Goal: Communication & Community: Participate in discussion

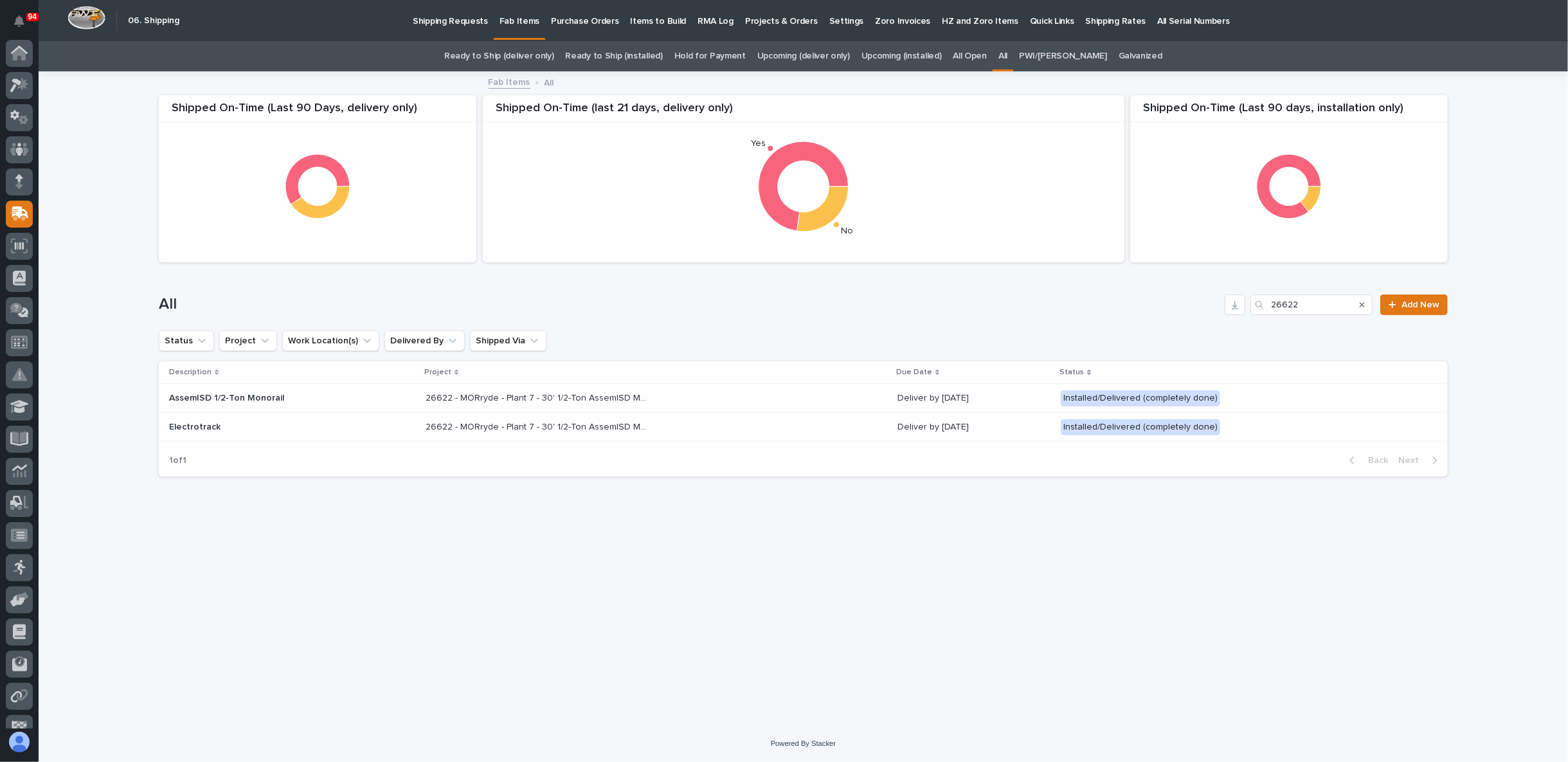
scroll to position [51, 0]
drag, startPoint x: 1333, startPoint y: 300, endPoint x: 1150, endPoint y: 301, distance: 183.0
click at [1157, 302] on div "All 26622 Add New" at bounding box center [802, 305] width 1289 height 20
type input "25919"
click at [499, 401] on p "25919 - Gilbane Building Company - Storage Mezzanine" at bounding box center [515, 397] width 228 height 14
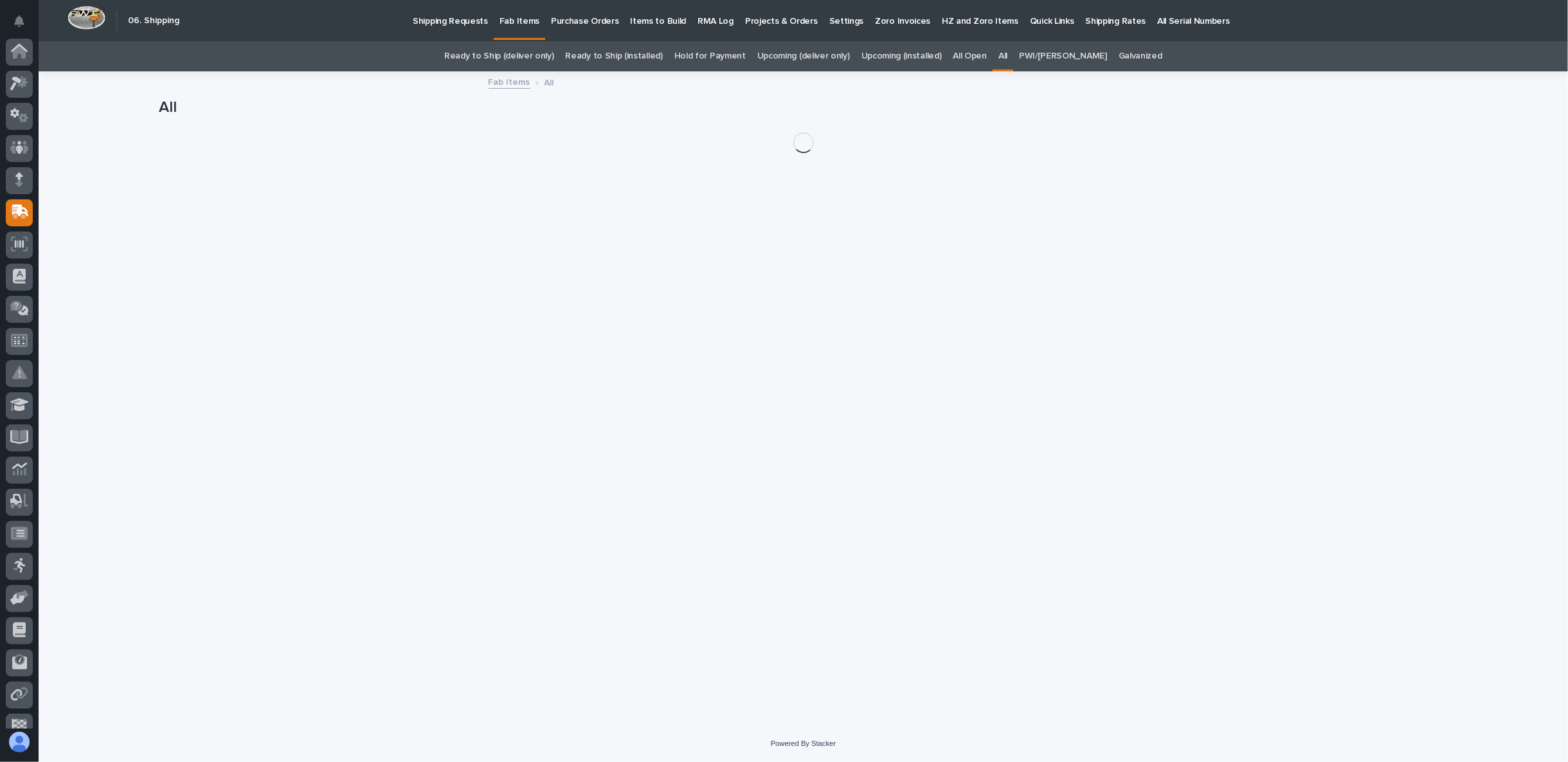
scroll to position [81, 0]
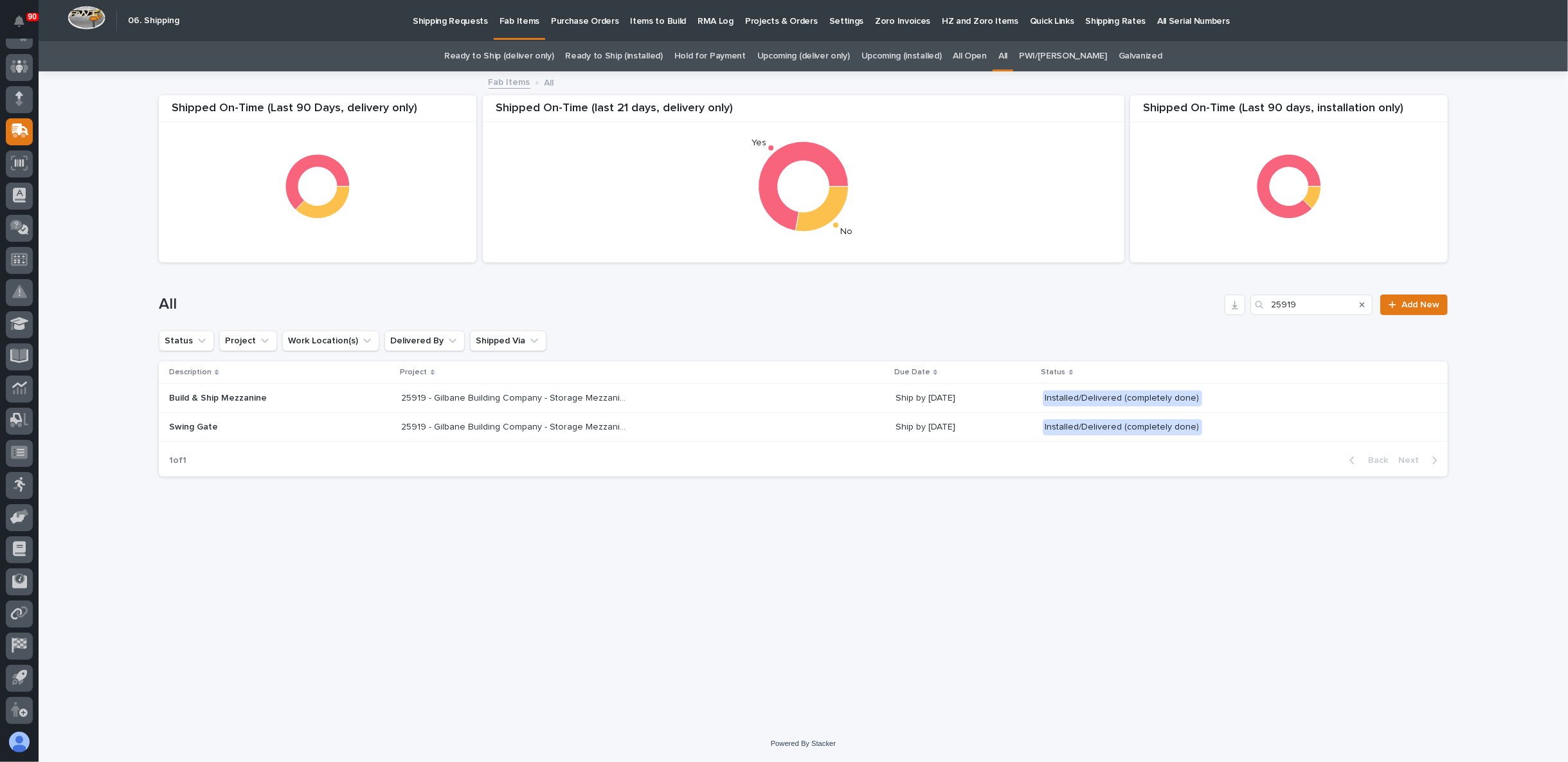
click at [522, 419] on p "25919 - Gilbane Building Company - Storage Mezzanine" at bounding box center [515, 426] width 228 height 14
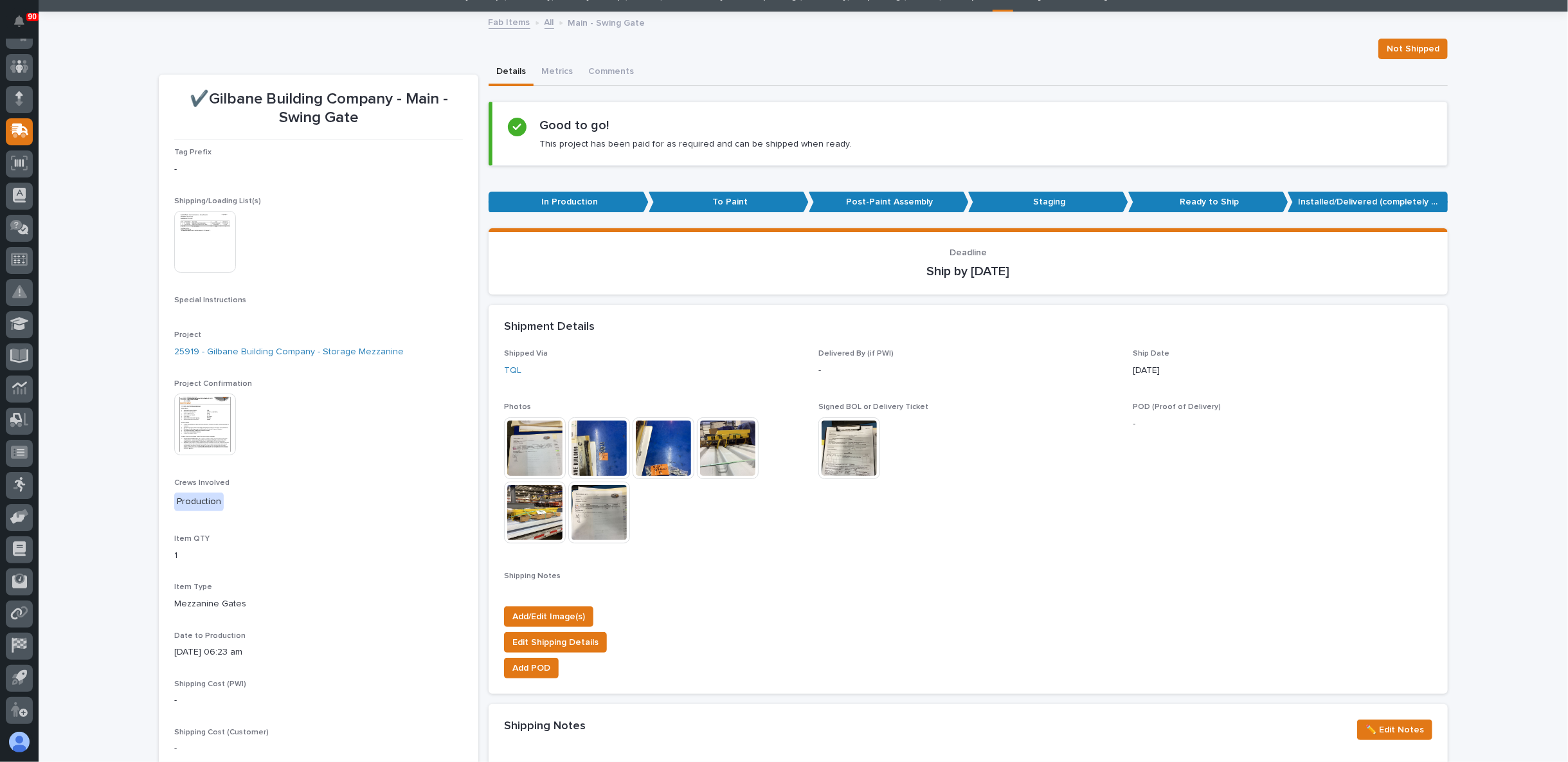
scroll to position [190, 0]
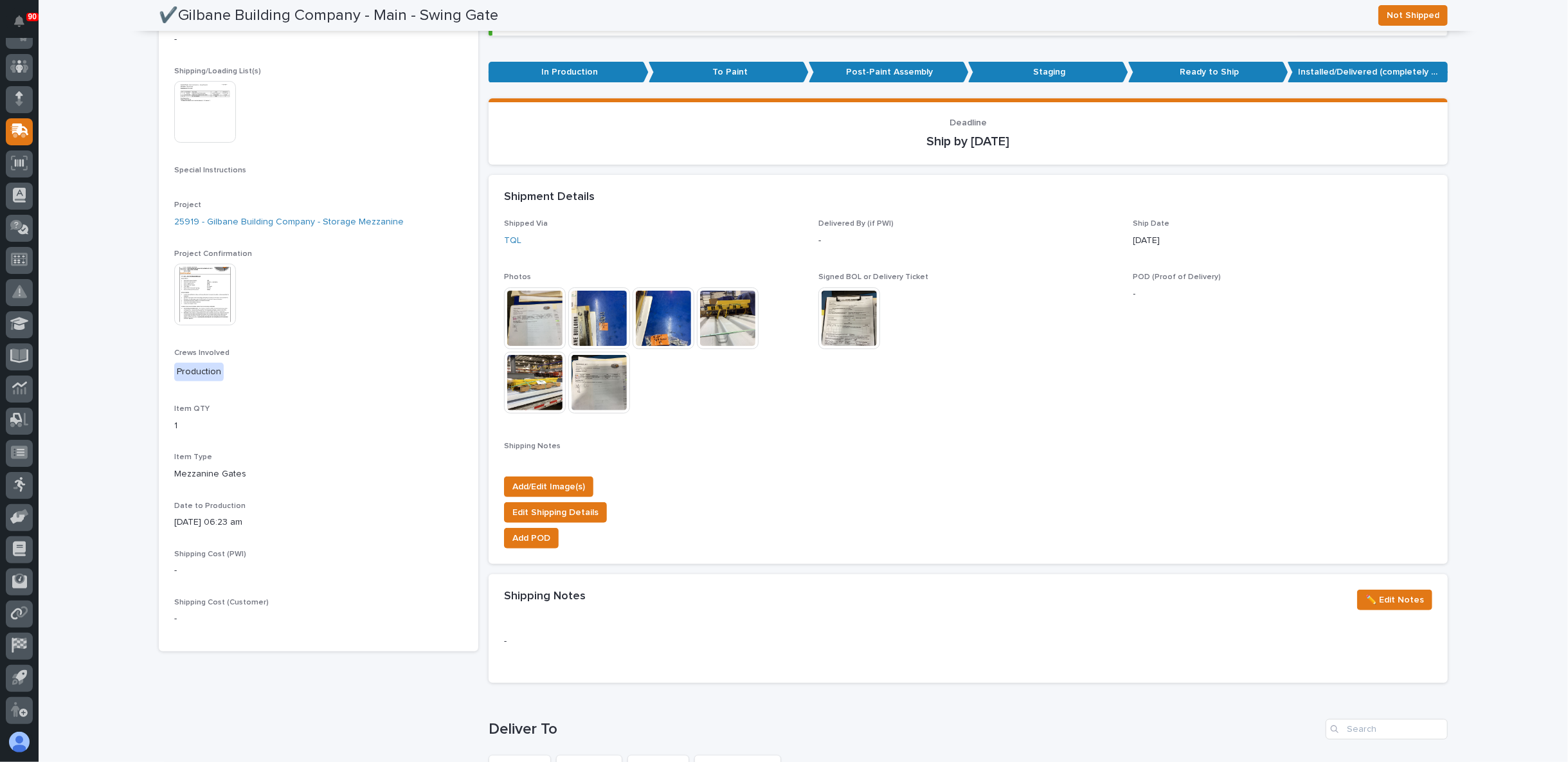
click at [526, 310] on img at bounding box center [535, 318] width 62 height 62
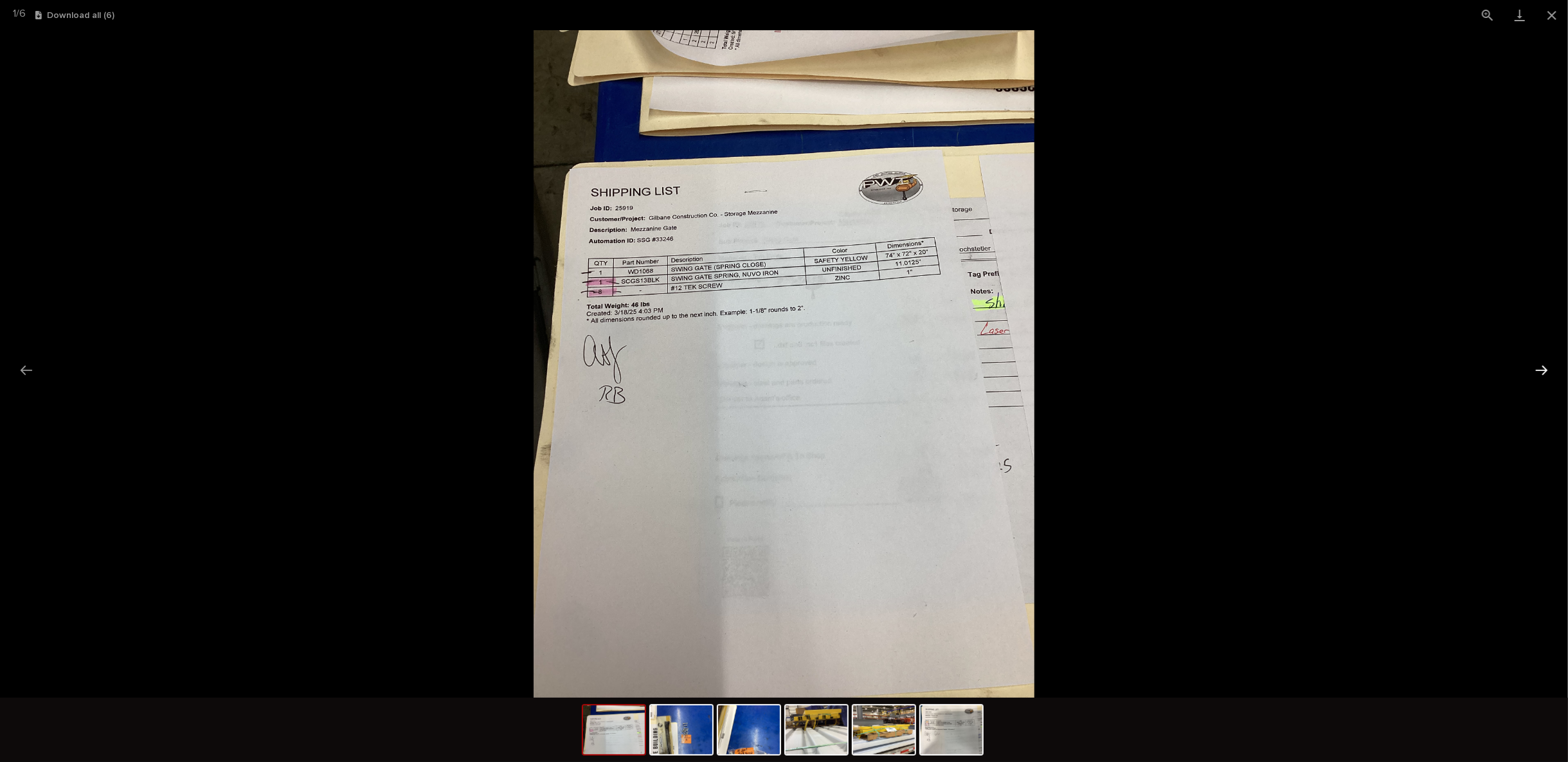
click at [1538, 366] on button "Next slide" at bounding box center [1541, 370] width 27 height 25
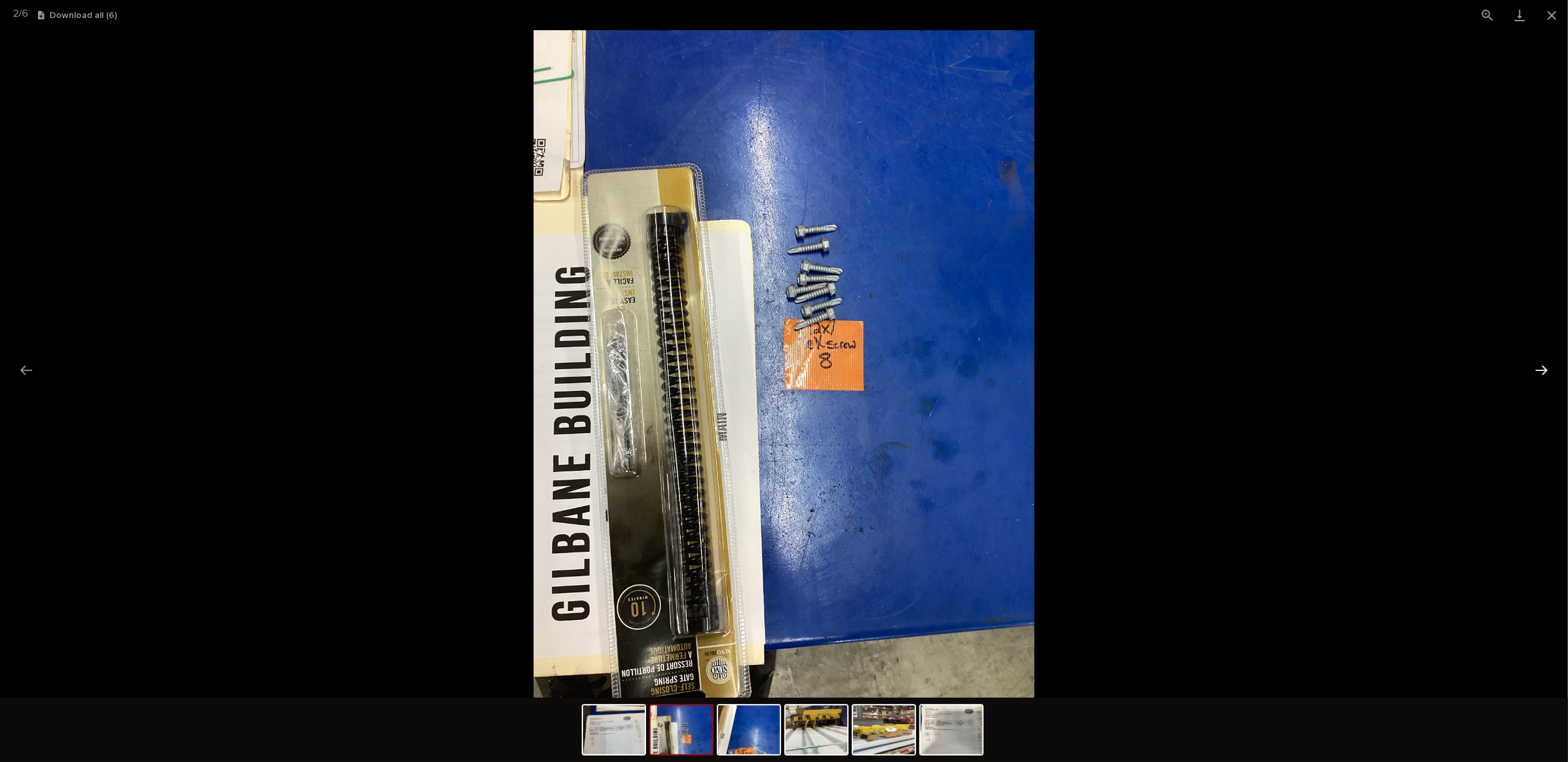
click at [1538, 366] on button "Next slide" at bounding box center [1541, 370] width 27 height 25
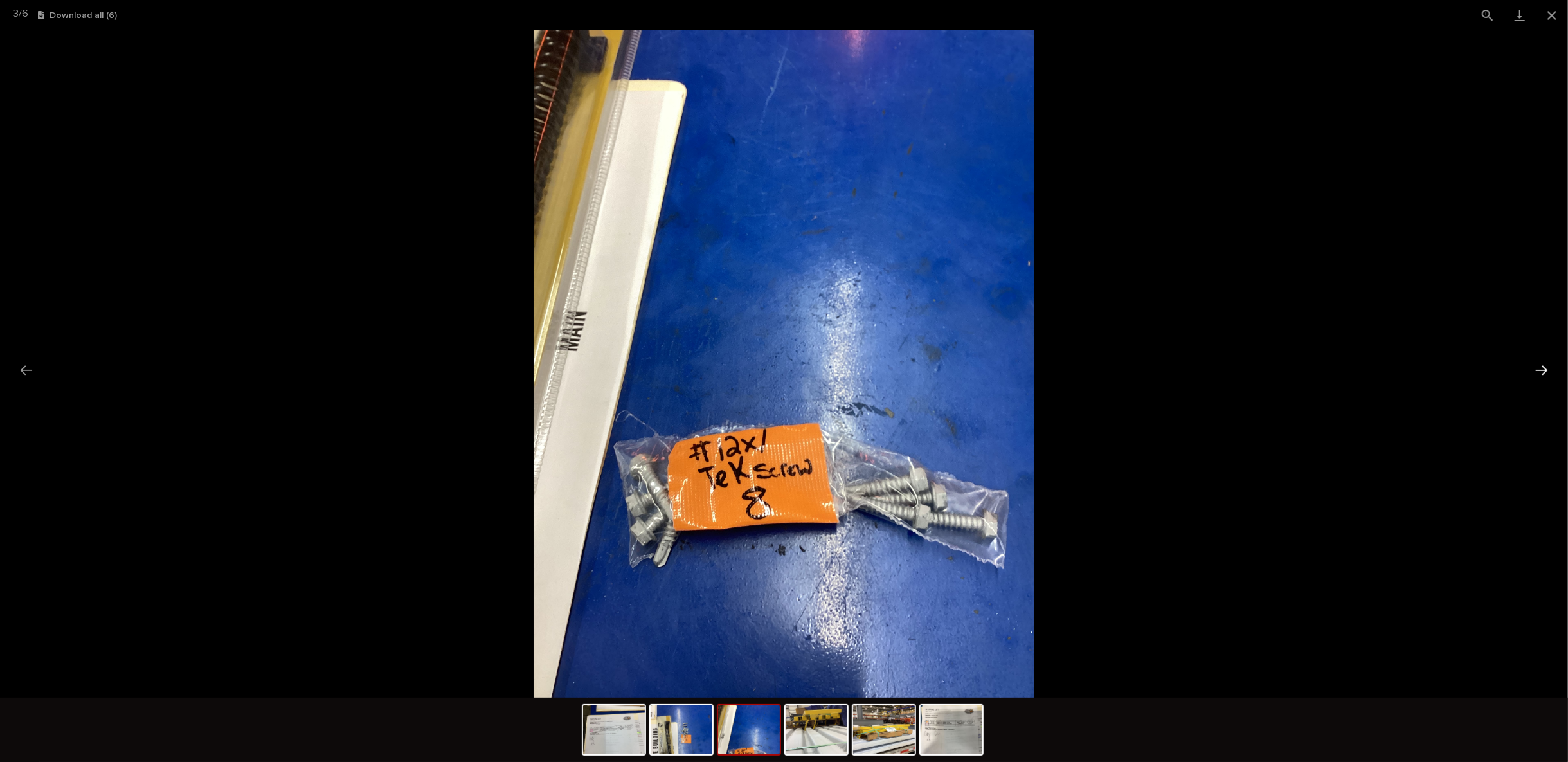
click at [1538, 366] on button "Next slide" at bounding box center [1541, 370] width 27 height 25
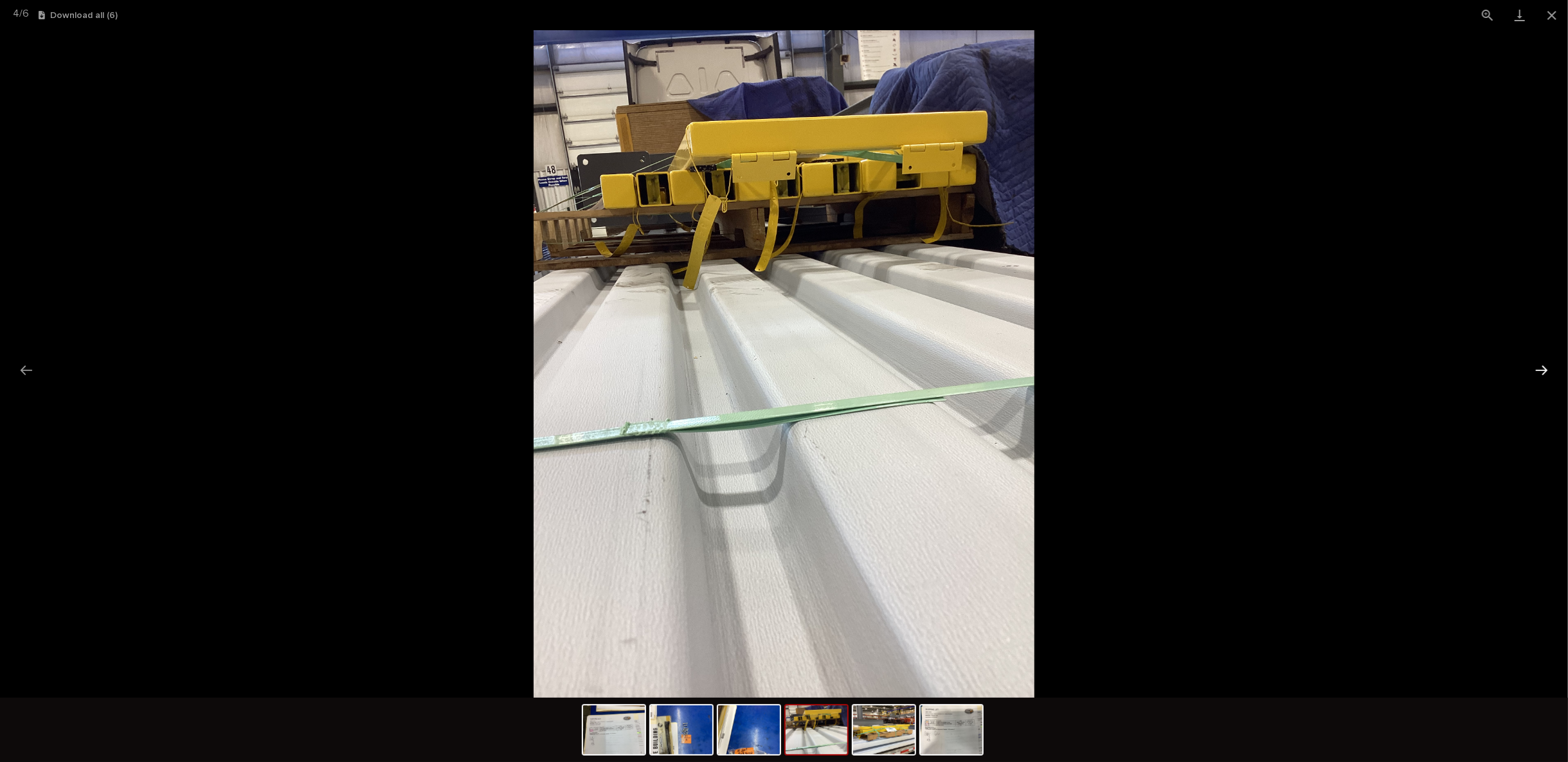
click at [1538, 366] on button "Next slide" at bounding box center [1541, 370] width 27 height 25
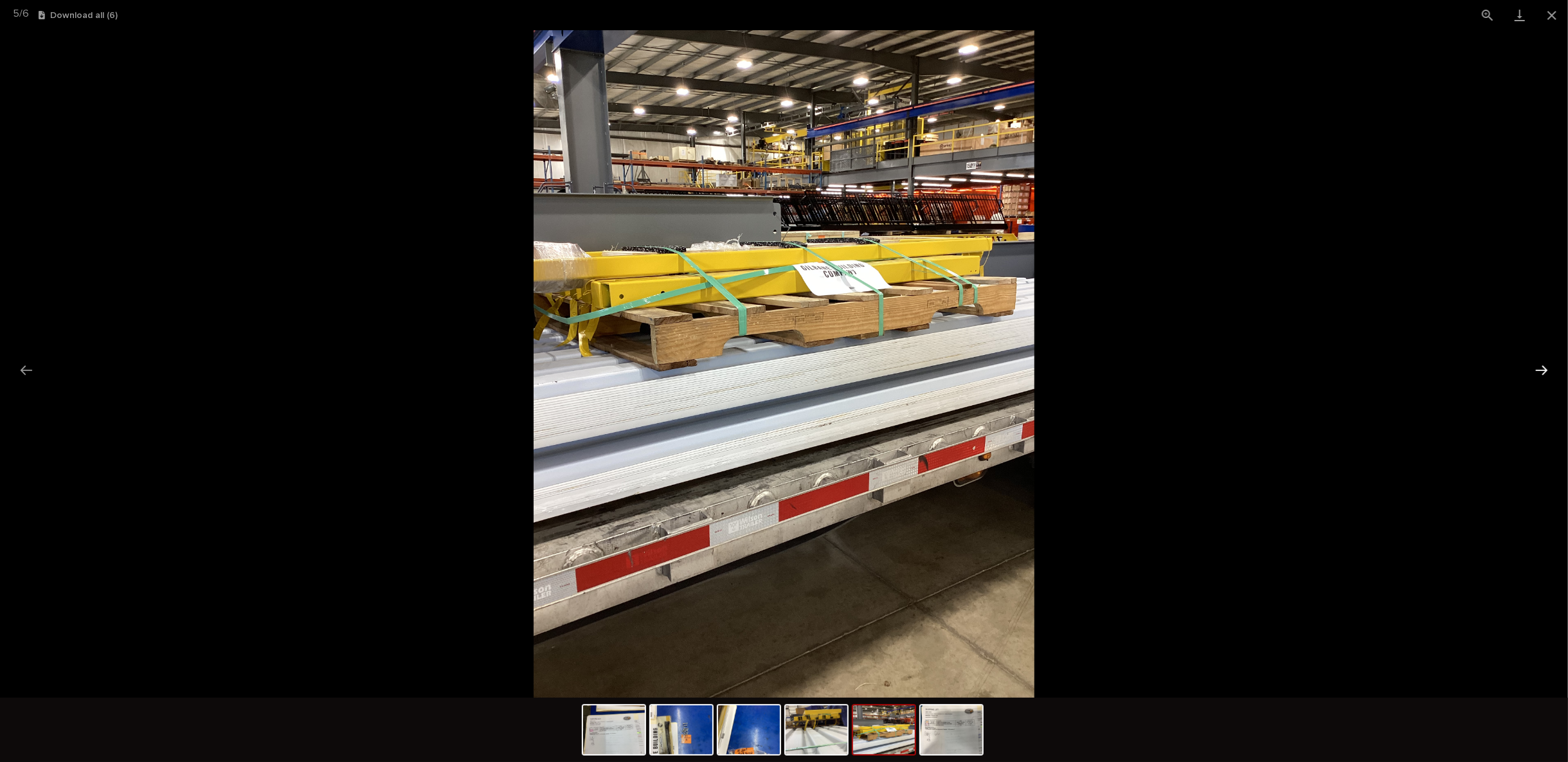
click at [1538, 366] on button "Next slide" at bounding box center [1541, 370] width 27 height 25
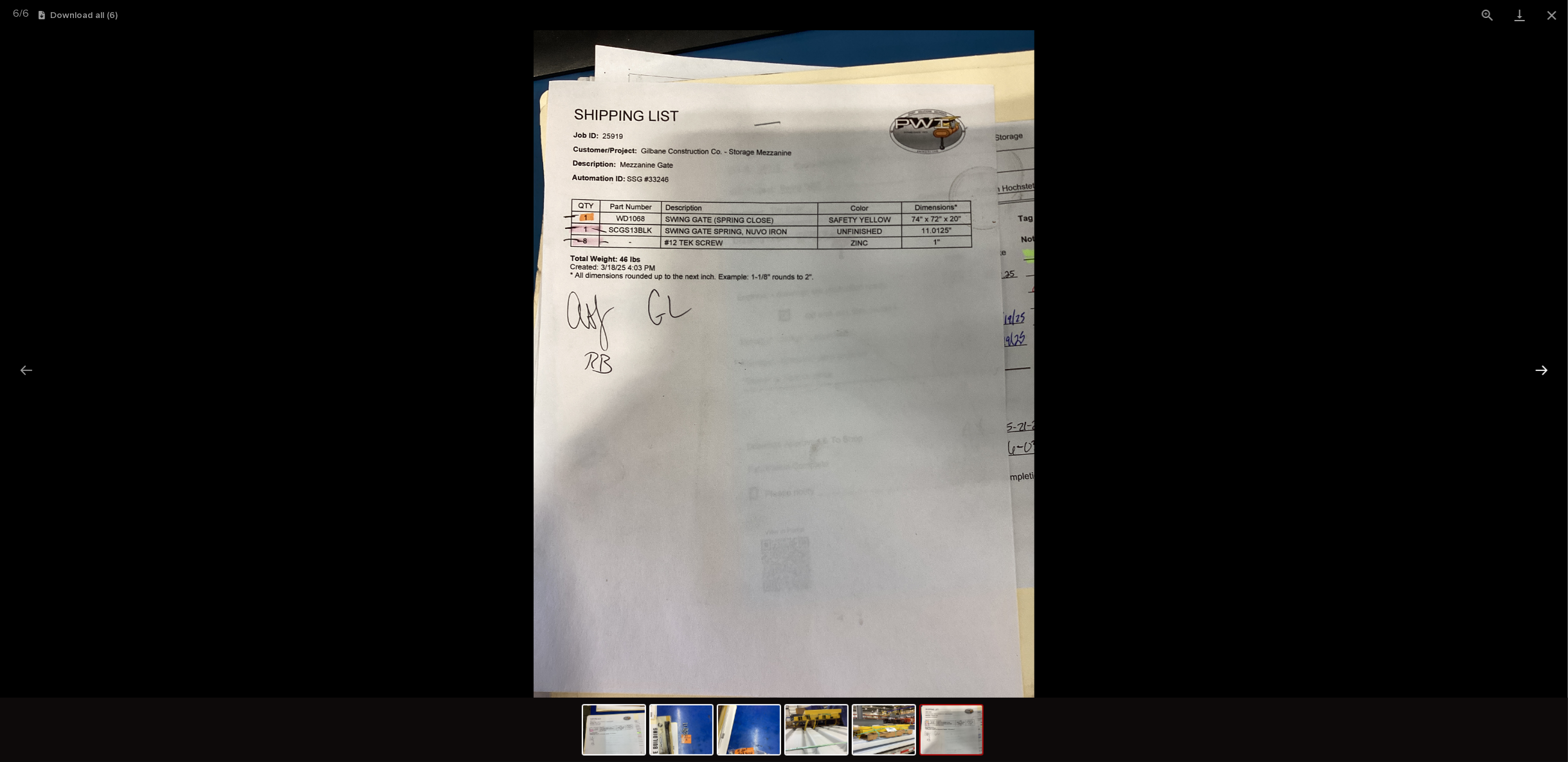
click at [1538, 366] on button "Next slide" at bounding box center [1541, 370] width 27 height 25
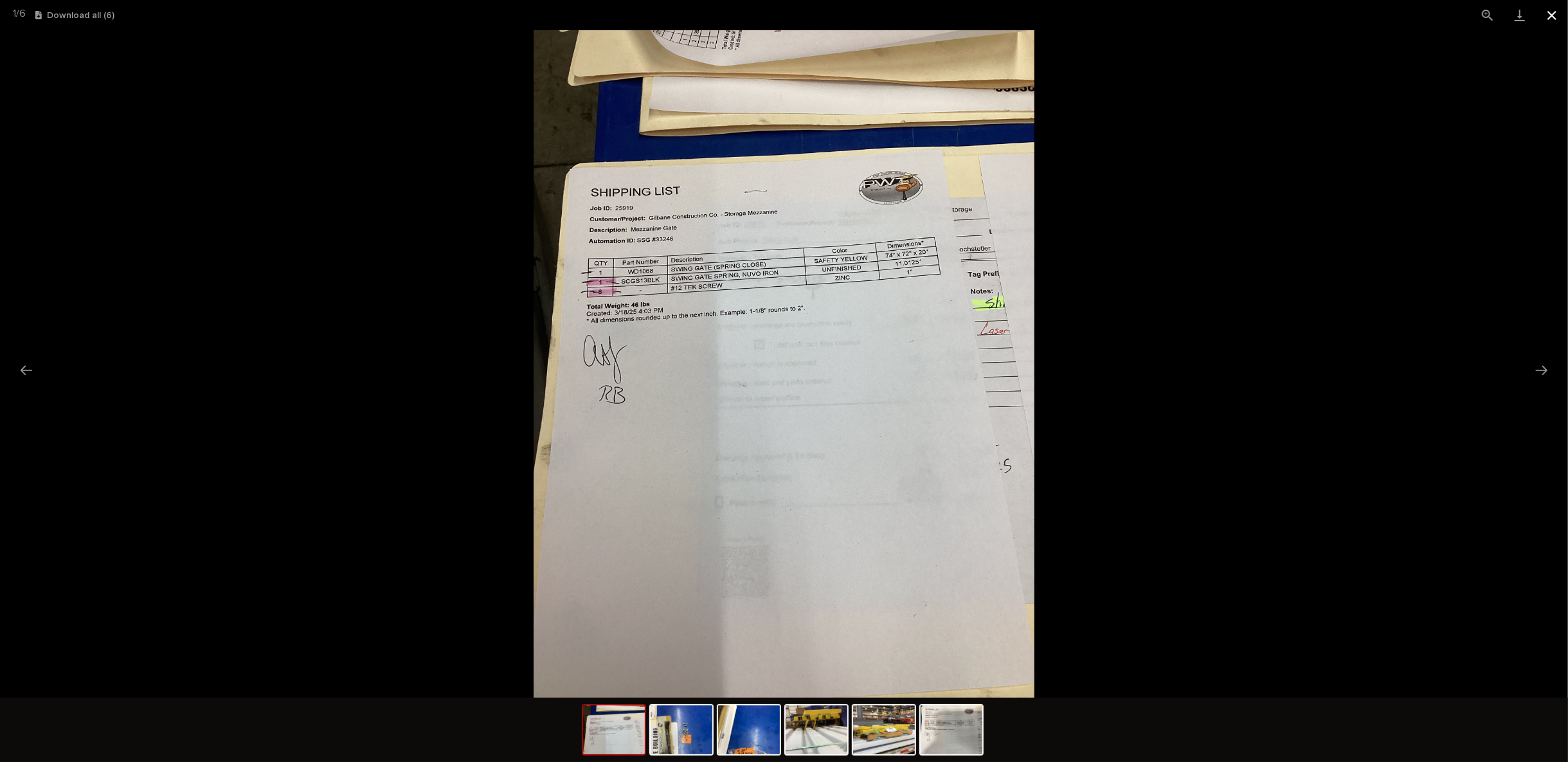
click at [1548, 20] on button "Close gallery" at bounding box center [1552, 15] width 32 height 30
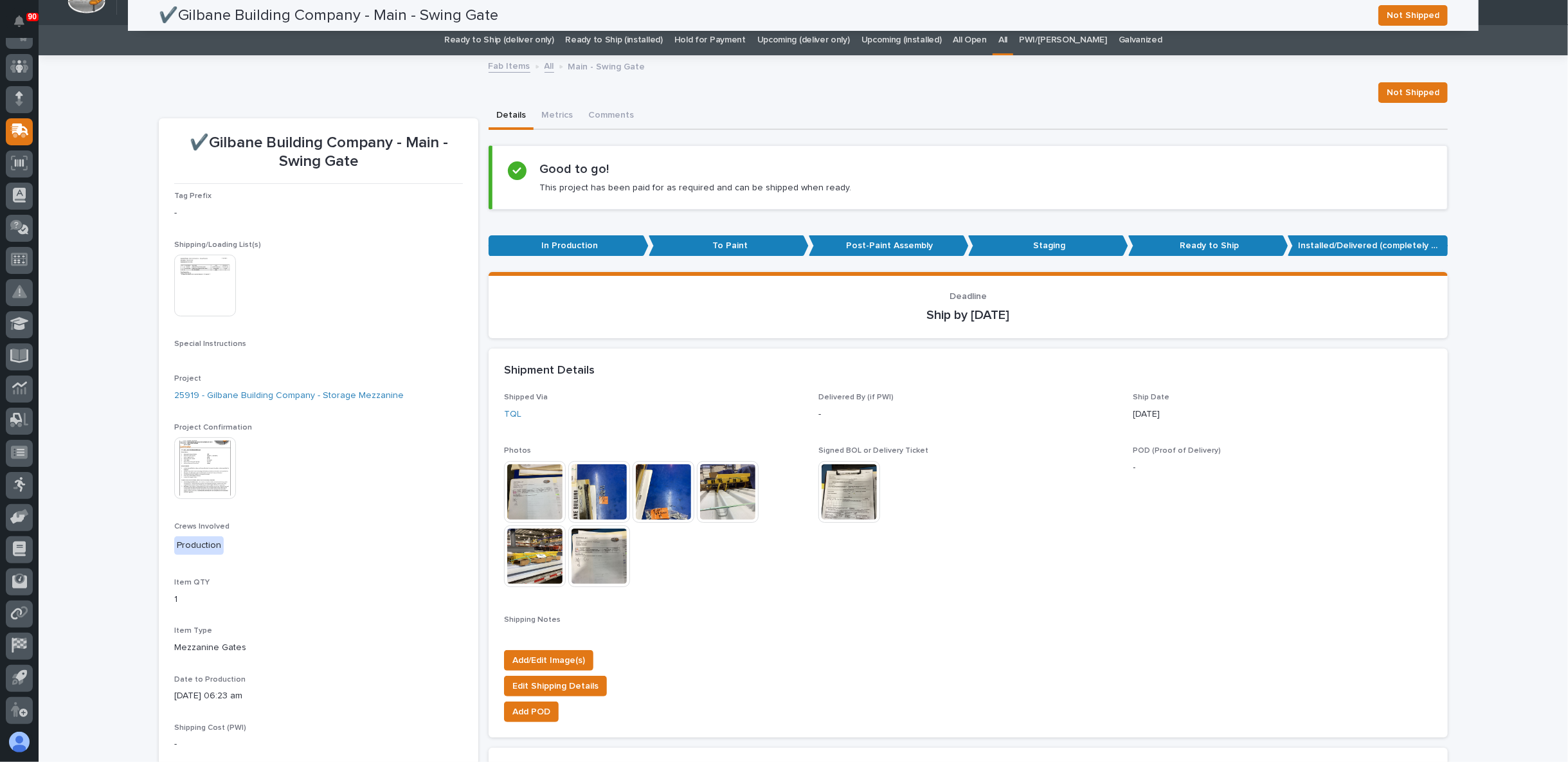
scroll to position [0, 0]
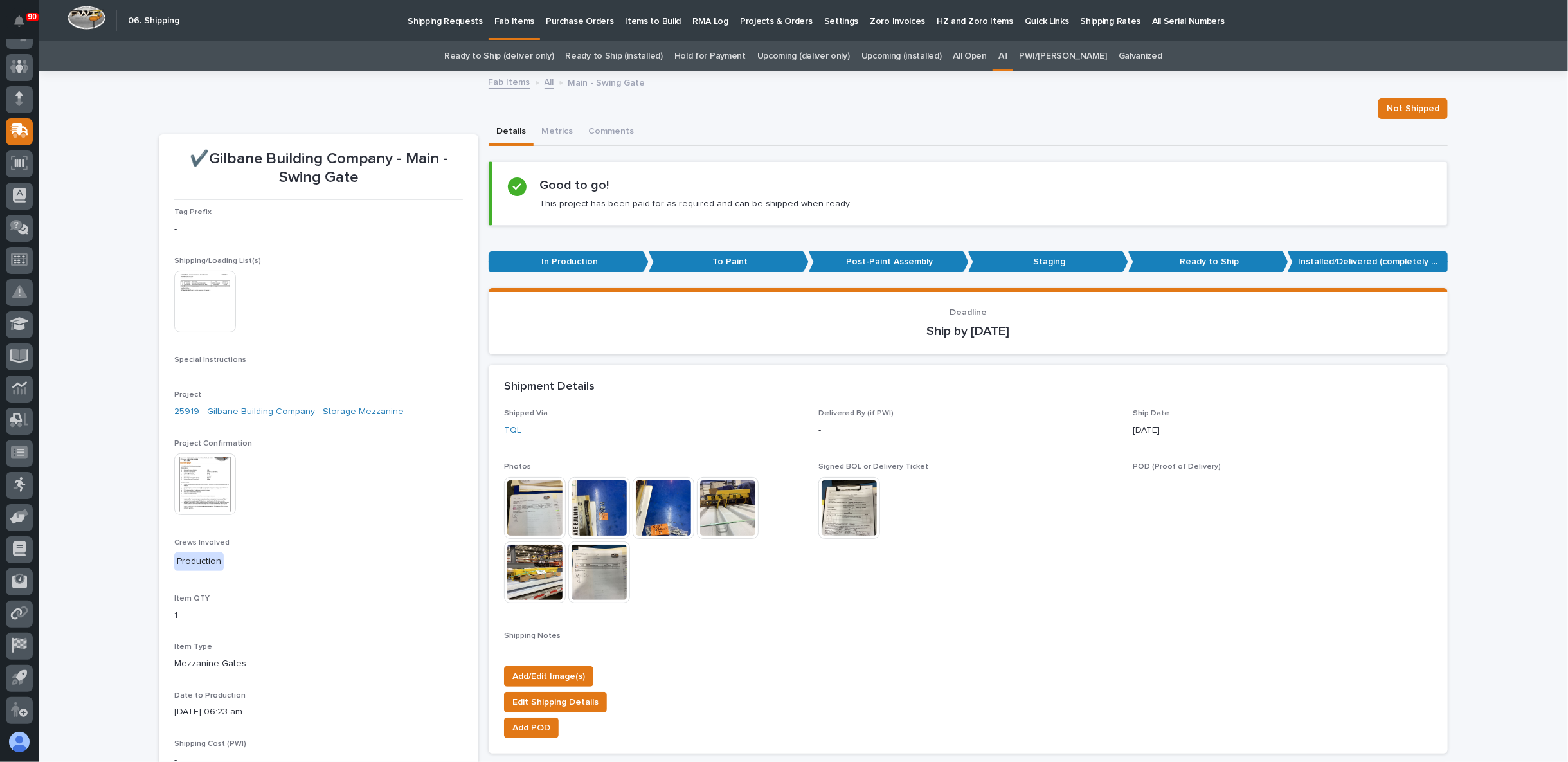
click at [545, 82] on link "All" at bounding box center [549, 81] width 9 height 14
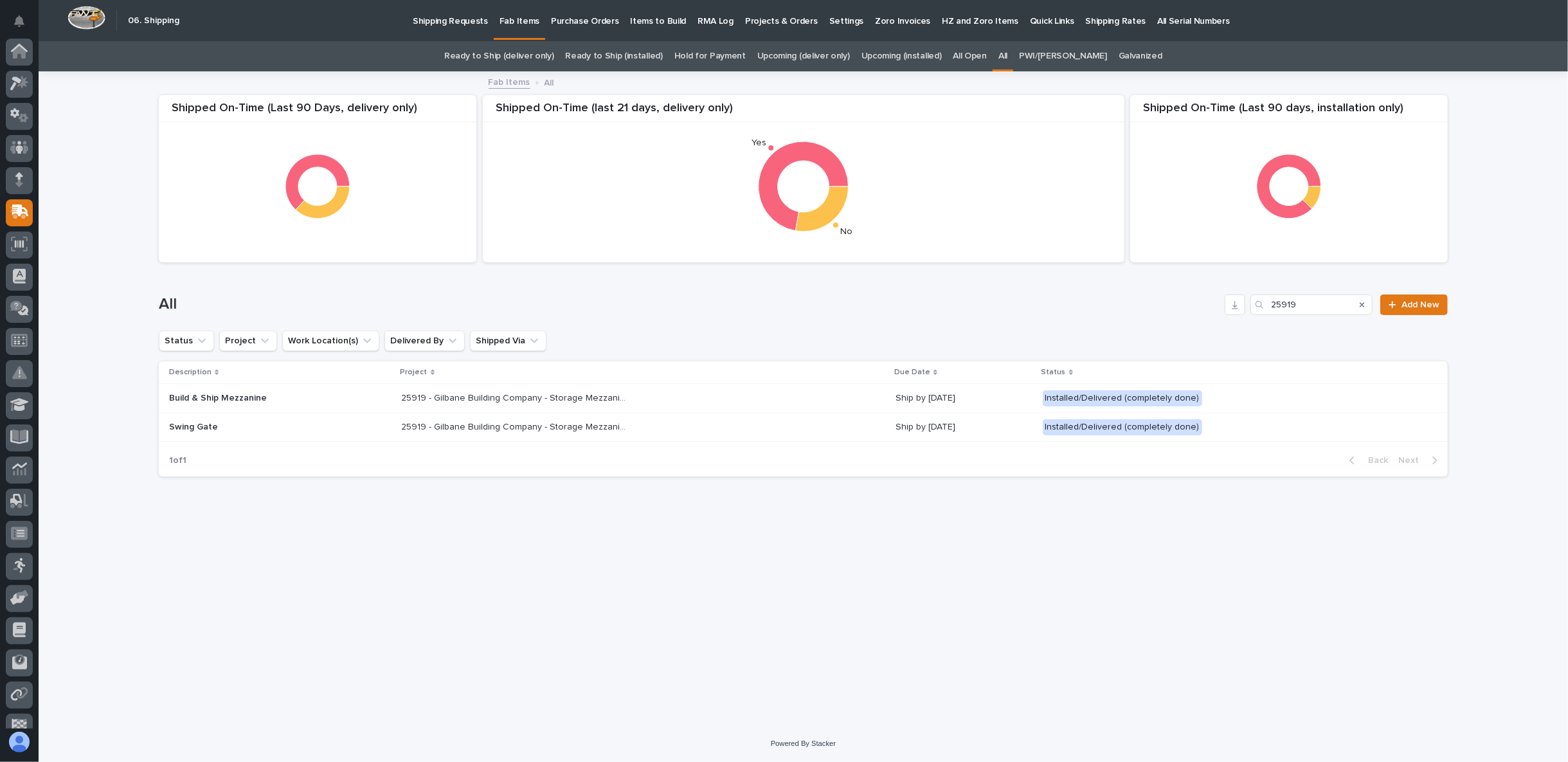
scroll to position [81, 0]
click at [499, 401] on p "25919 - Gilbane Building Company - Storage Mezzanine" at bounding box center [515, 397] width 228 height 14
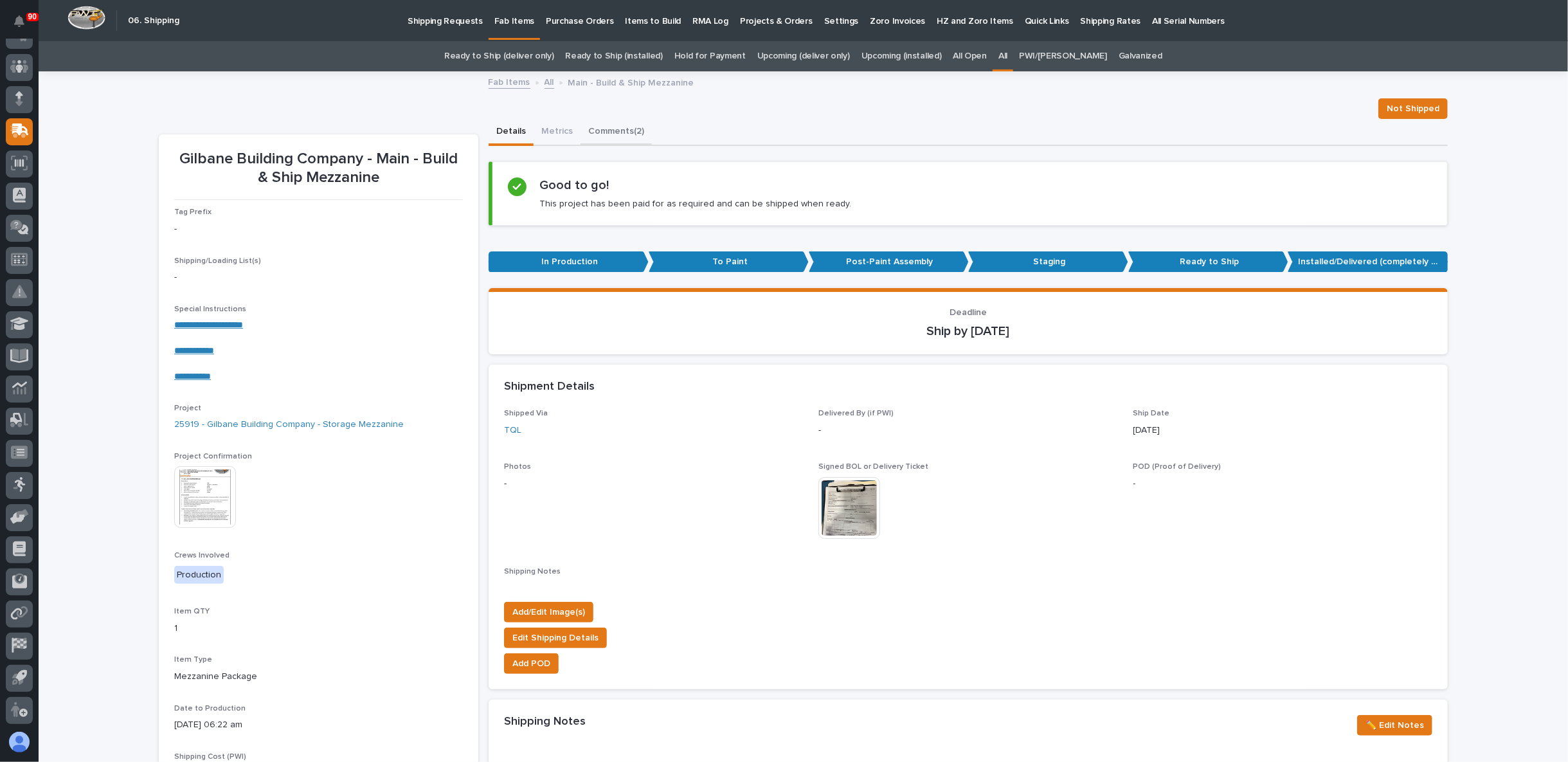
click at [612, 122] on button "Comments (2)" at bounding box center [616, 132] width 72 height 27
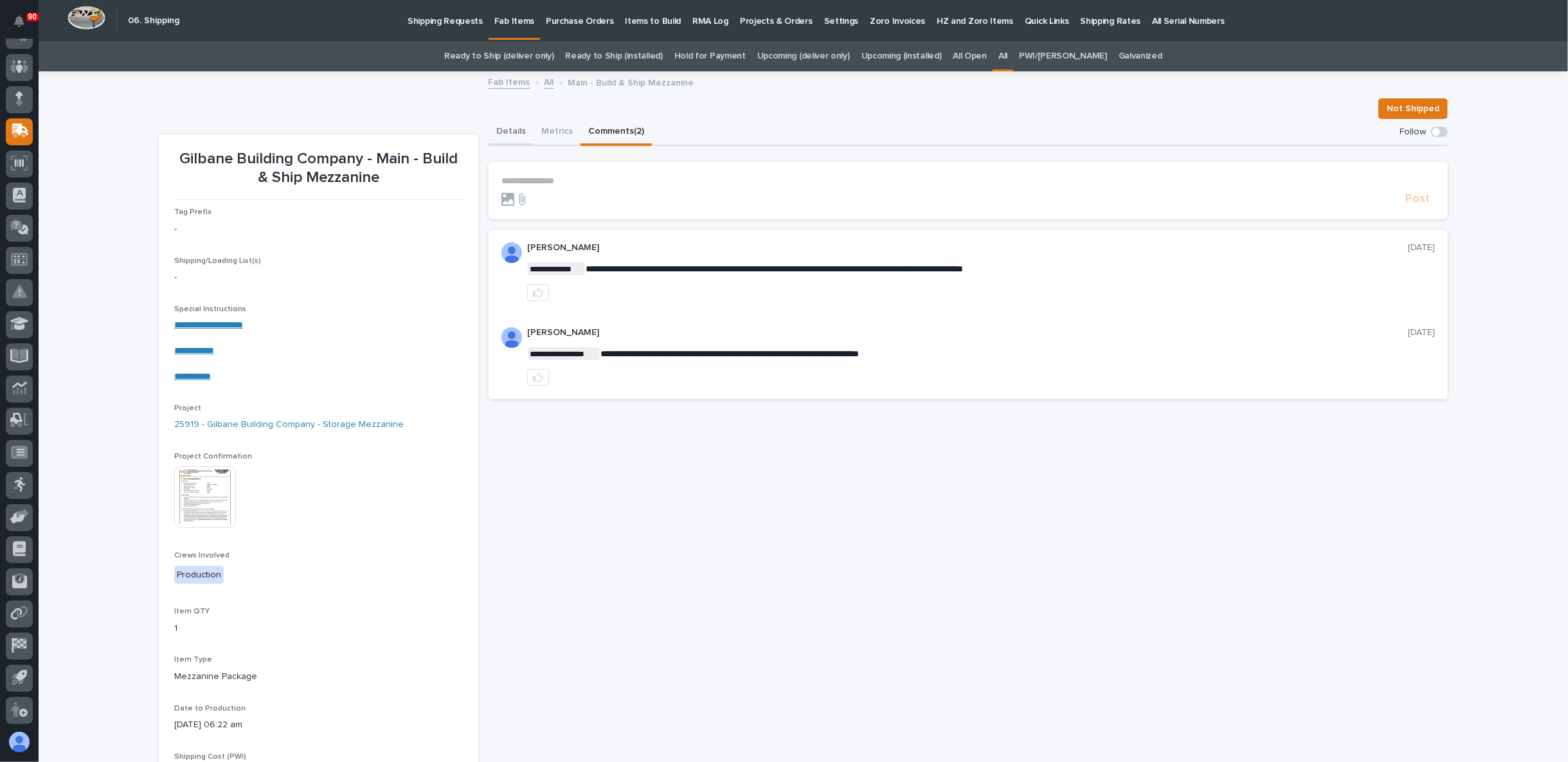
click at [508, 129] on button "Details" at bounding box center [511, 132] width 45 height 27
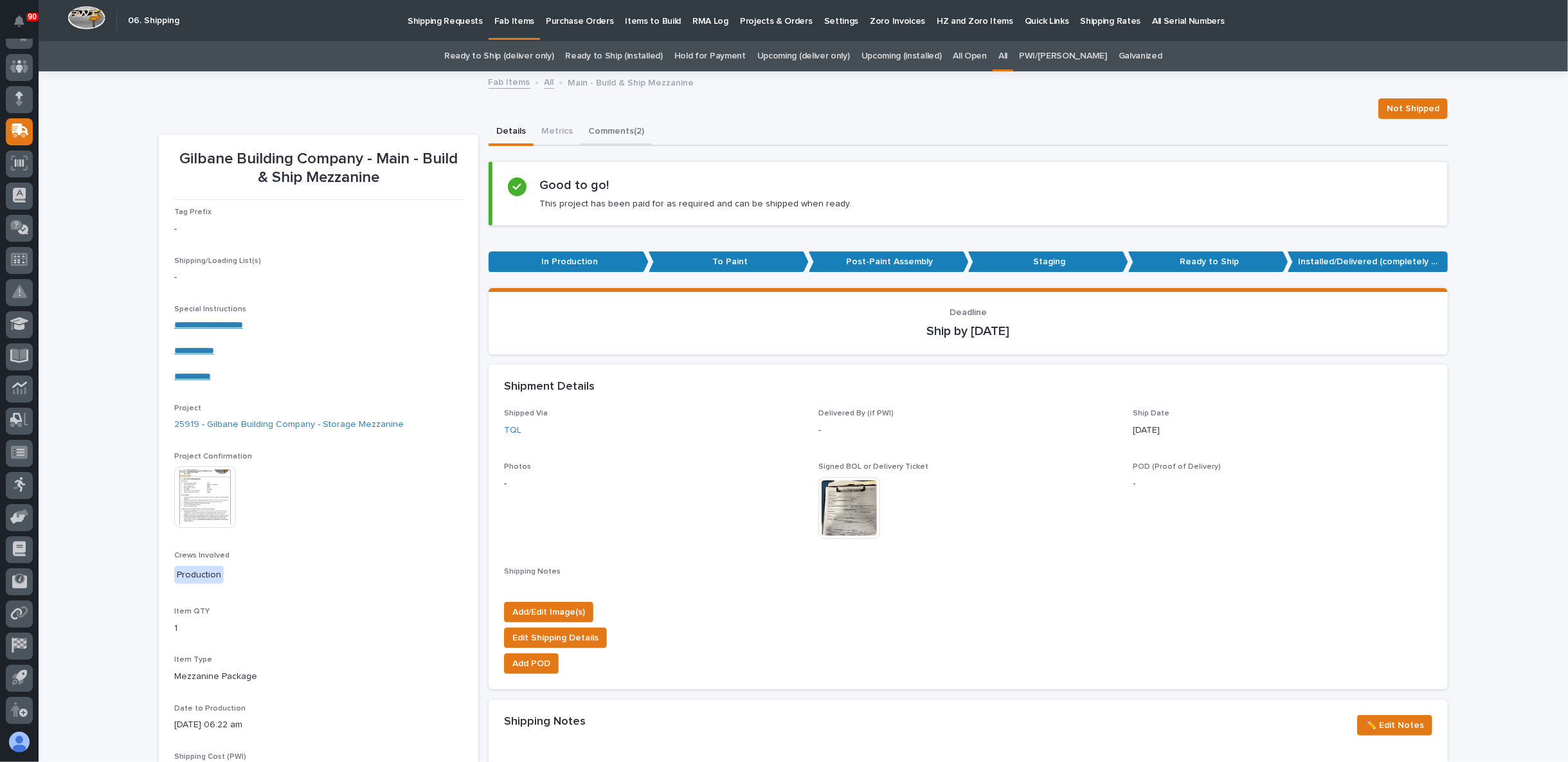
click at [609, 124] on button "Comments (2)" at bounding box center [616, 132] width 72 height 27
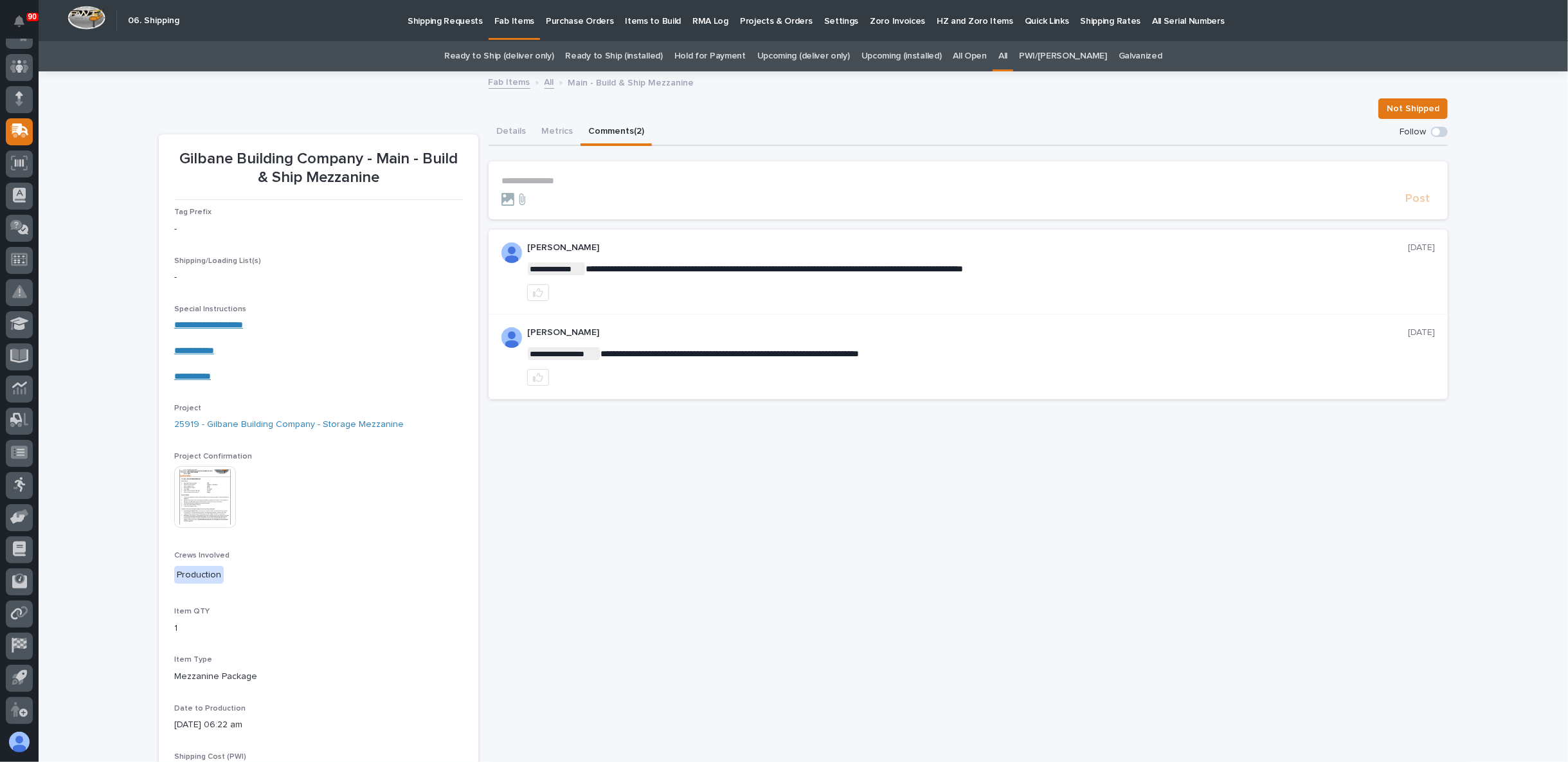
click at [532, 173] on section "**********" at bounding box center [968, 190] width 959 height 58
click at [527, 187] on form "**********" at bounding box center [968, 191] width 933 height 31
click at [527, 179] on p "**********" at bounding box center [968, 181] width 933 height 11
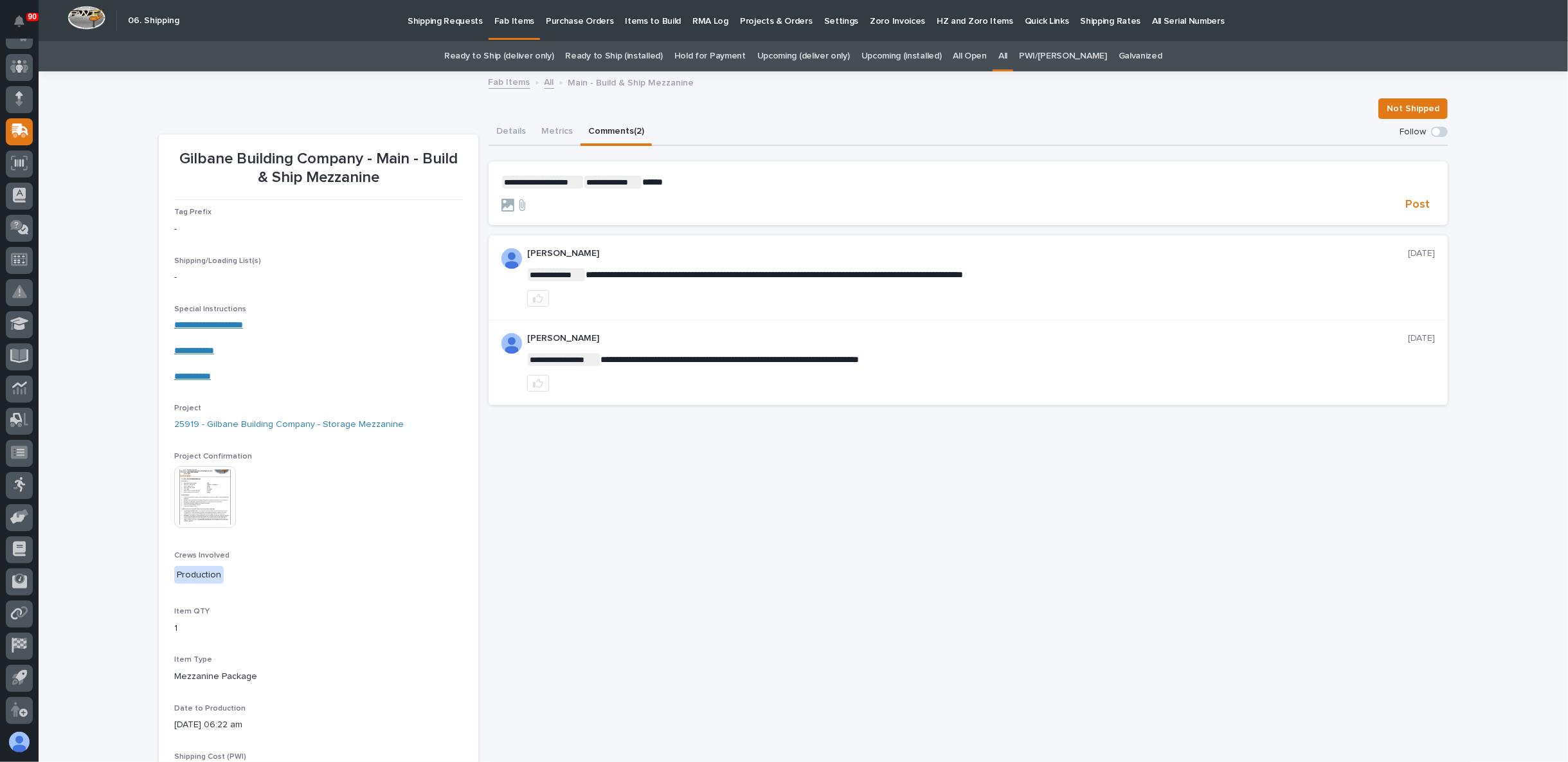
click at [671, 182] on p "**********" at bounding box center [968, 182] width 933 height 13
click at [1406, 203] on span "Post" at bounding box center [1417, 205] width 25 height 14
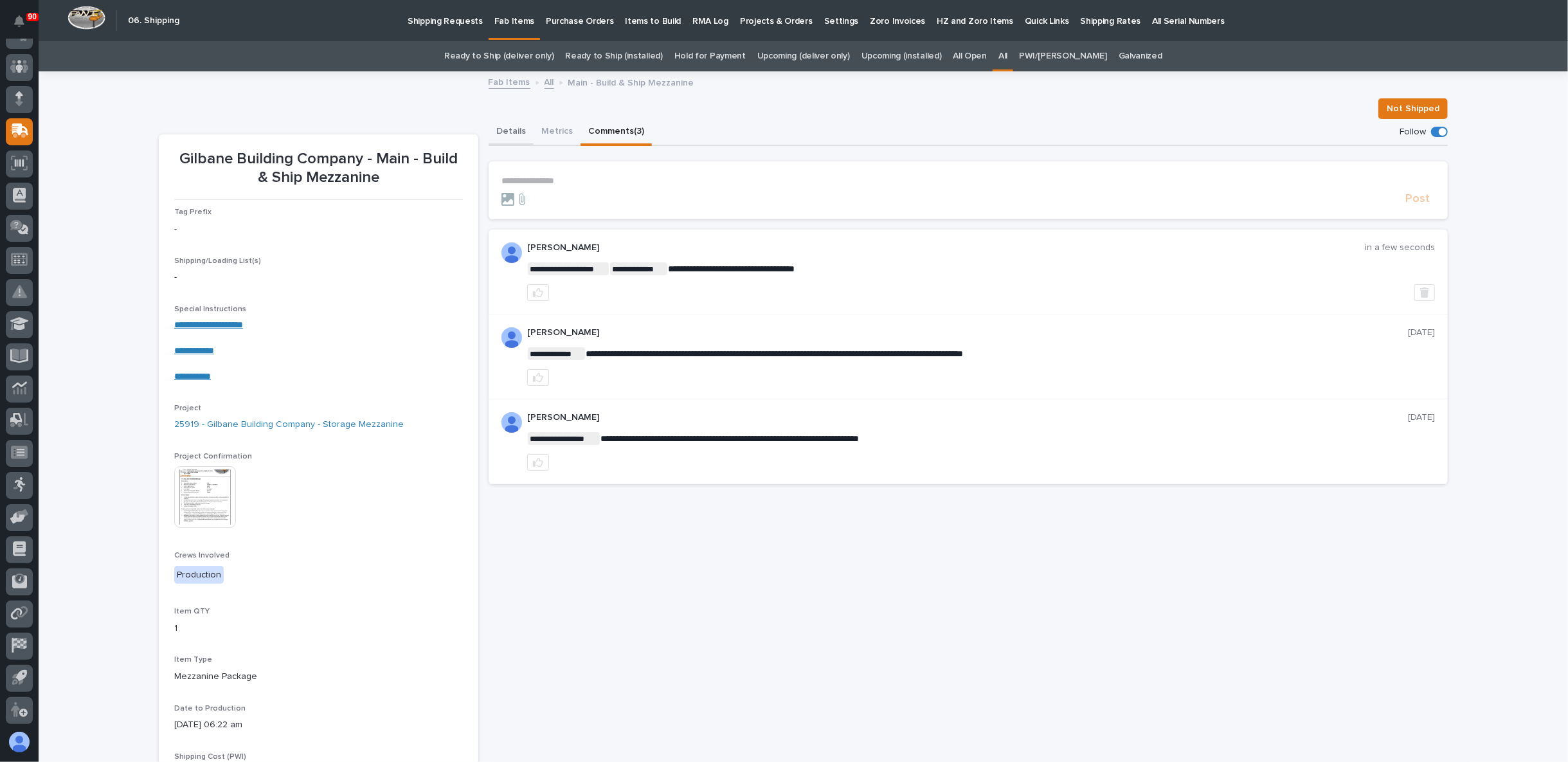
click at [514, 127] on button "Details" at bounding box center [511, 132] width 45 height 27
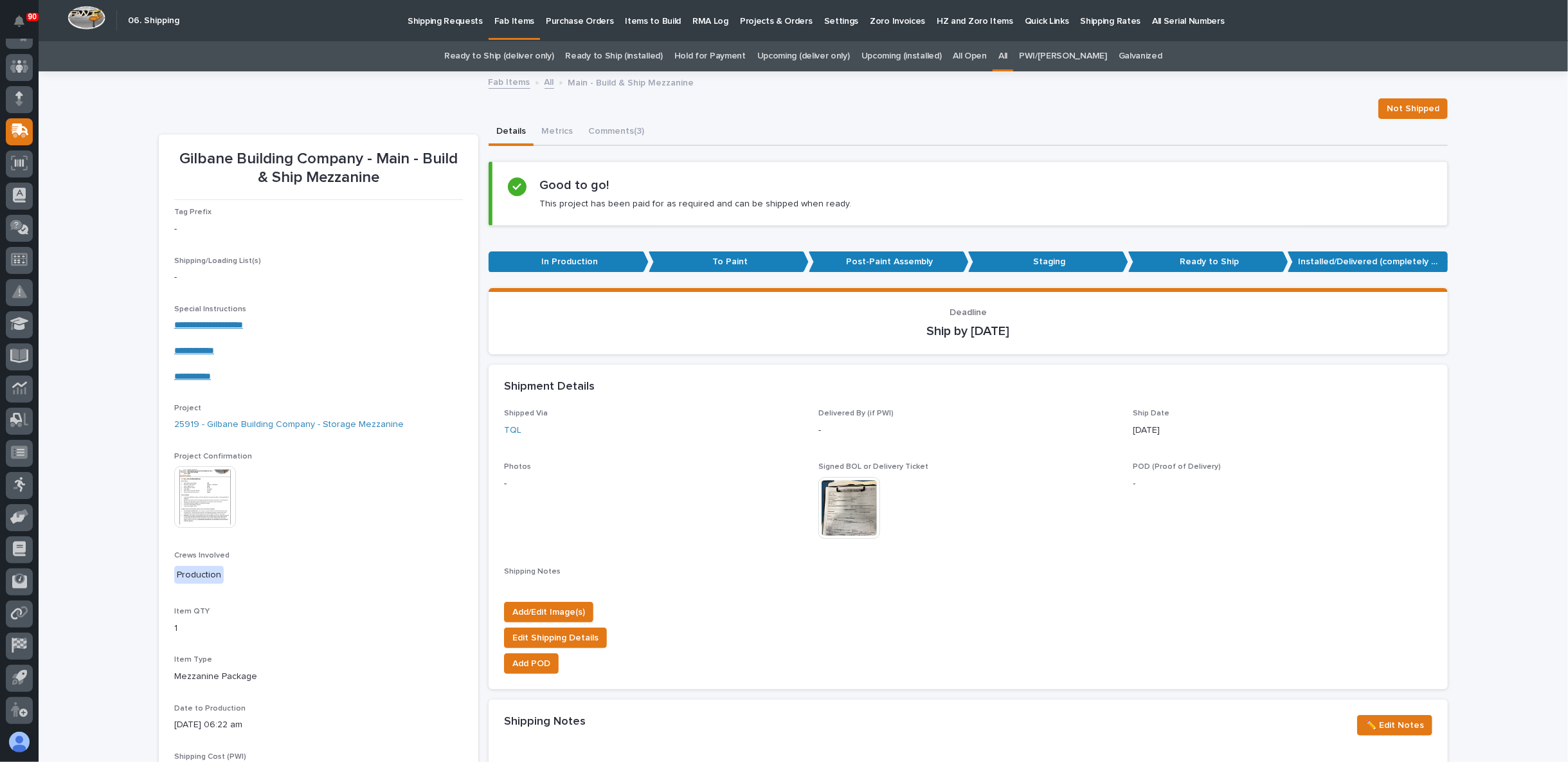
click at [221, 487] on img at bounding box center [205, 496] width 62 height 62
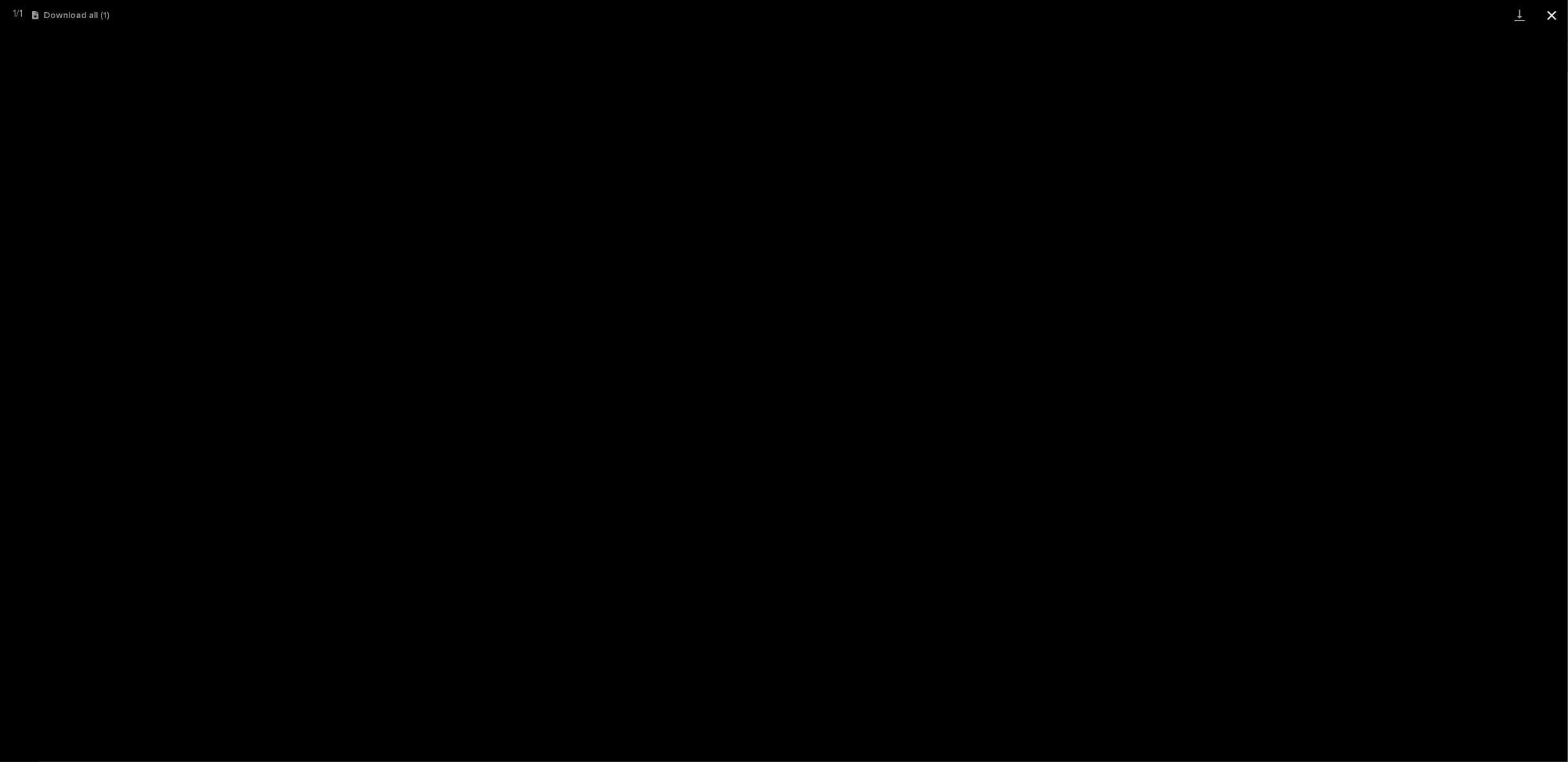
click at [1551, 14] on button "Close gallery" at bounding box center [1552, 15] width 32 height 30
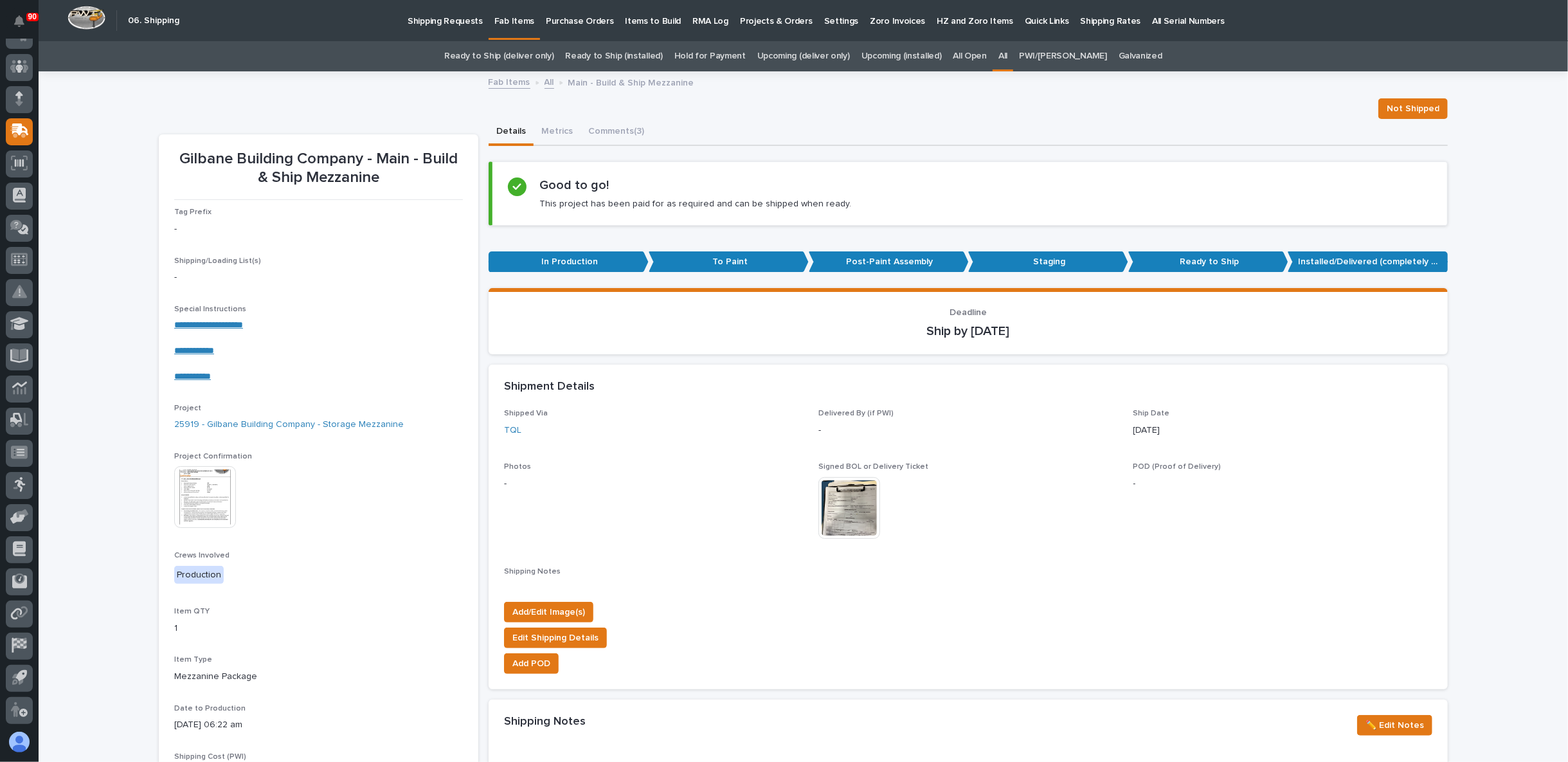
click at [545, 82] on link "All" at bounding box center [549, 81] width 9 height 14
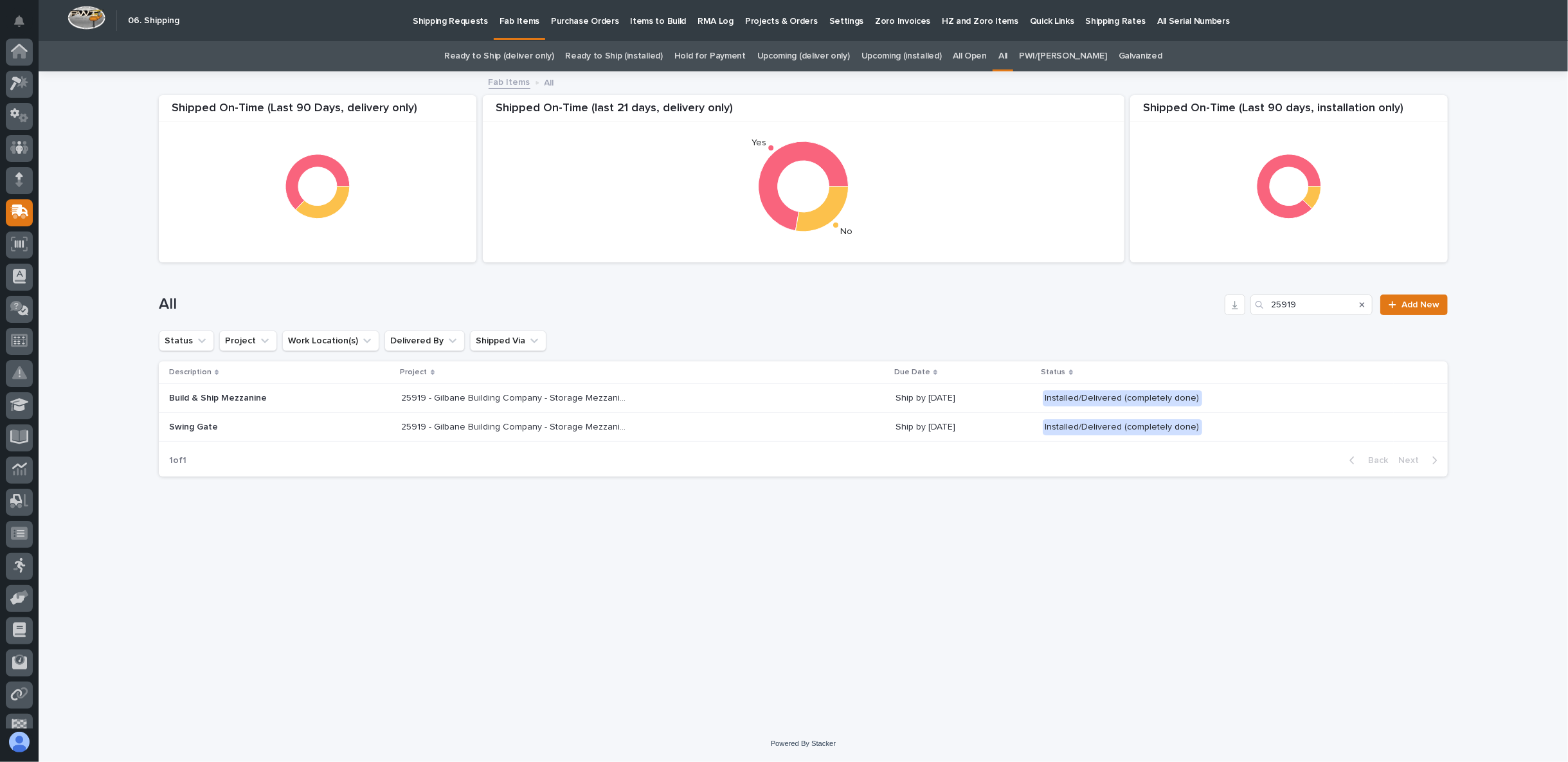
scroll to position [81, 0]
click at [444, 403] on div "25919 - Gilbane Building Company - Storage Mezzanine 25919 - Gilbane Building C…" at bounding box center [643, 398] width 483 height 21
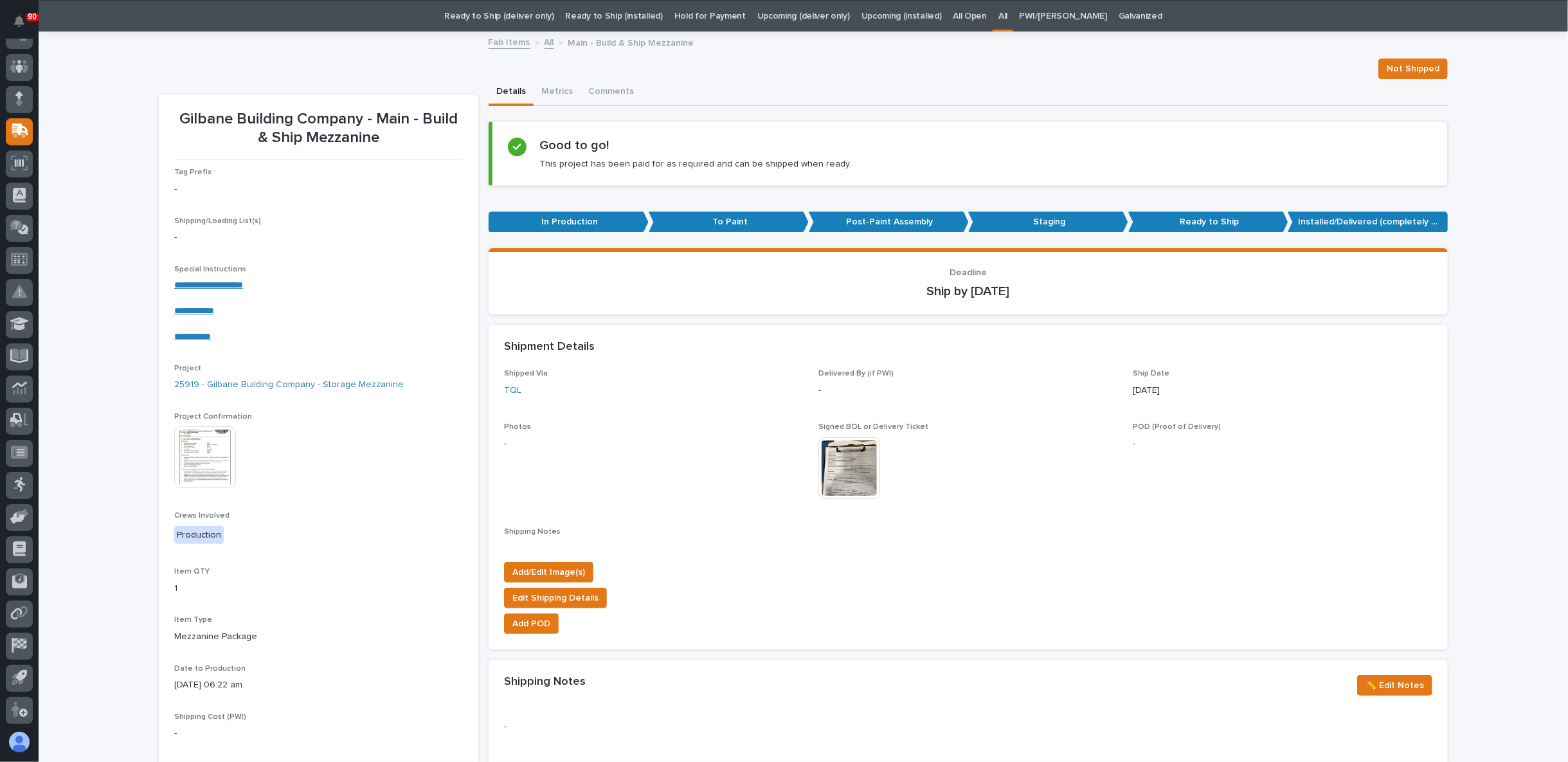
scroll to position [41, 0]
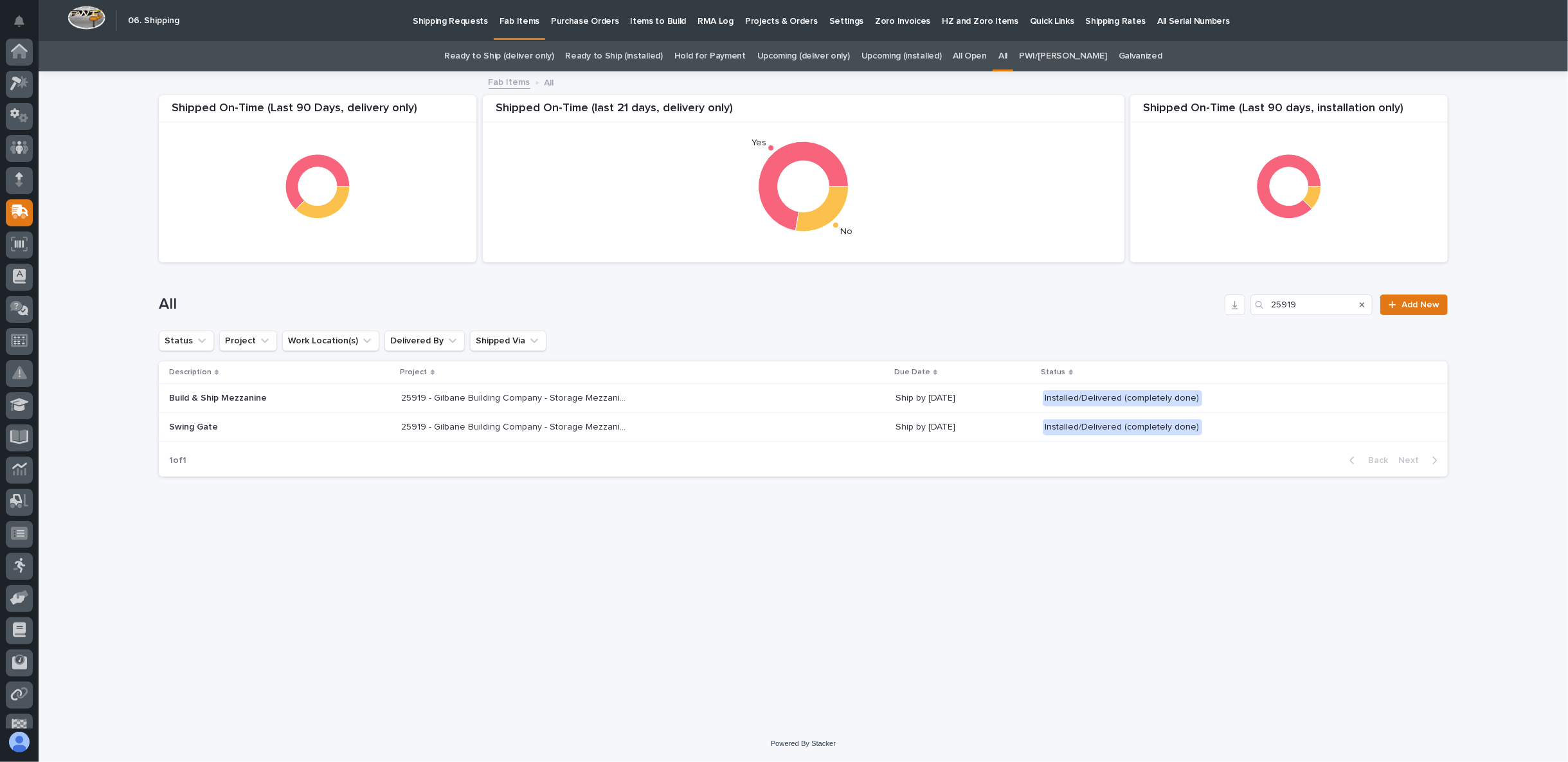
scroll to position [81, 0]
click at [299, 405] on div "Build & Ship Mezzanine" at bounding box center [280, 398] width 222 height 21
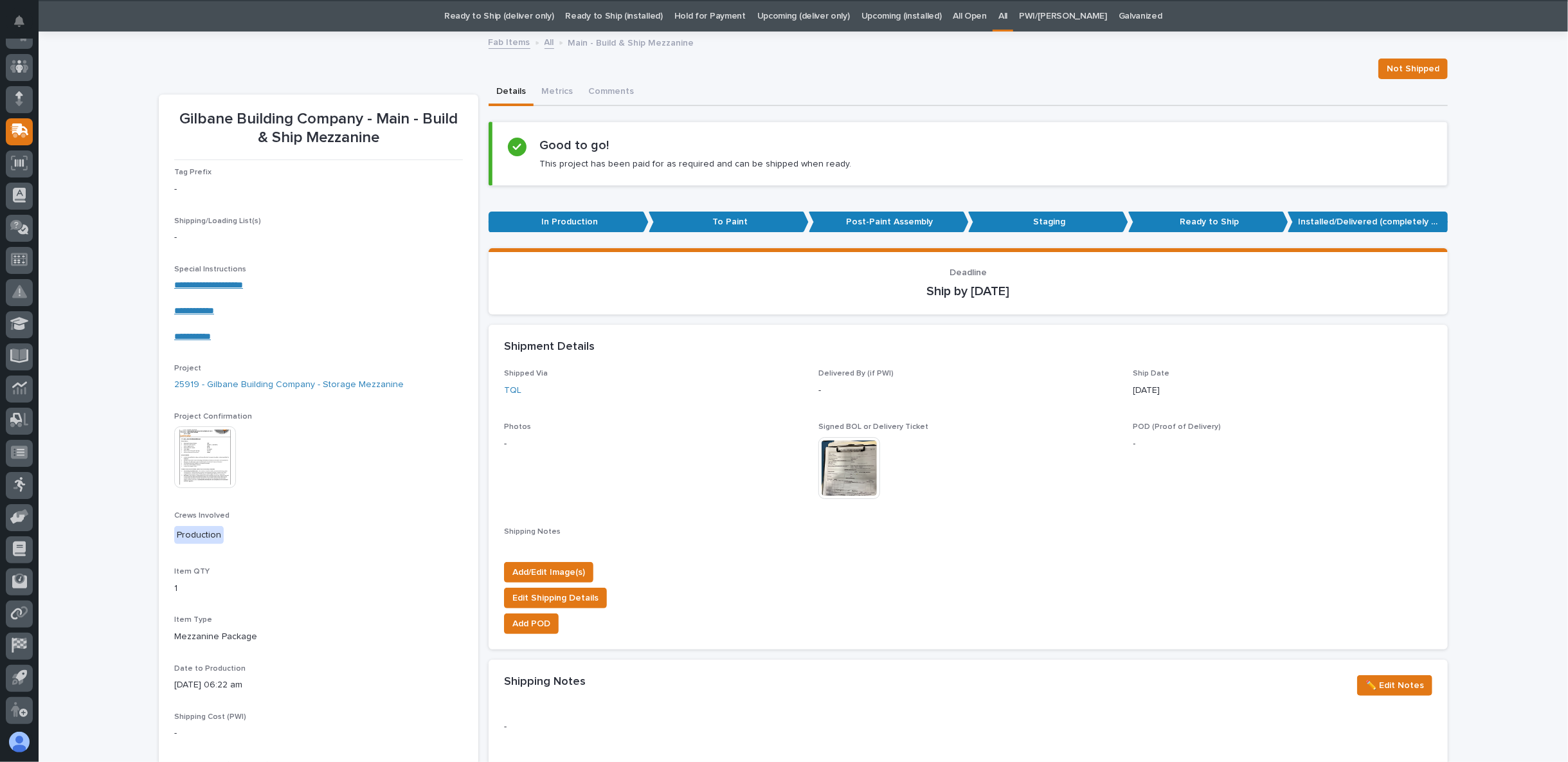
scroll to position [41, 0]
click at [214, 458] on img at bounding box center [205, 456] width 62 height 62
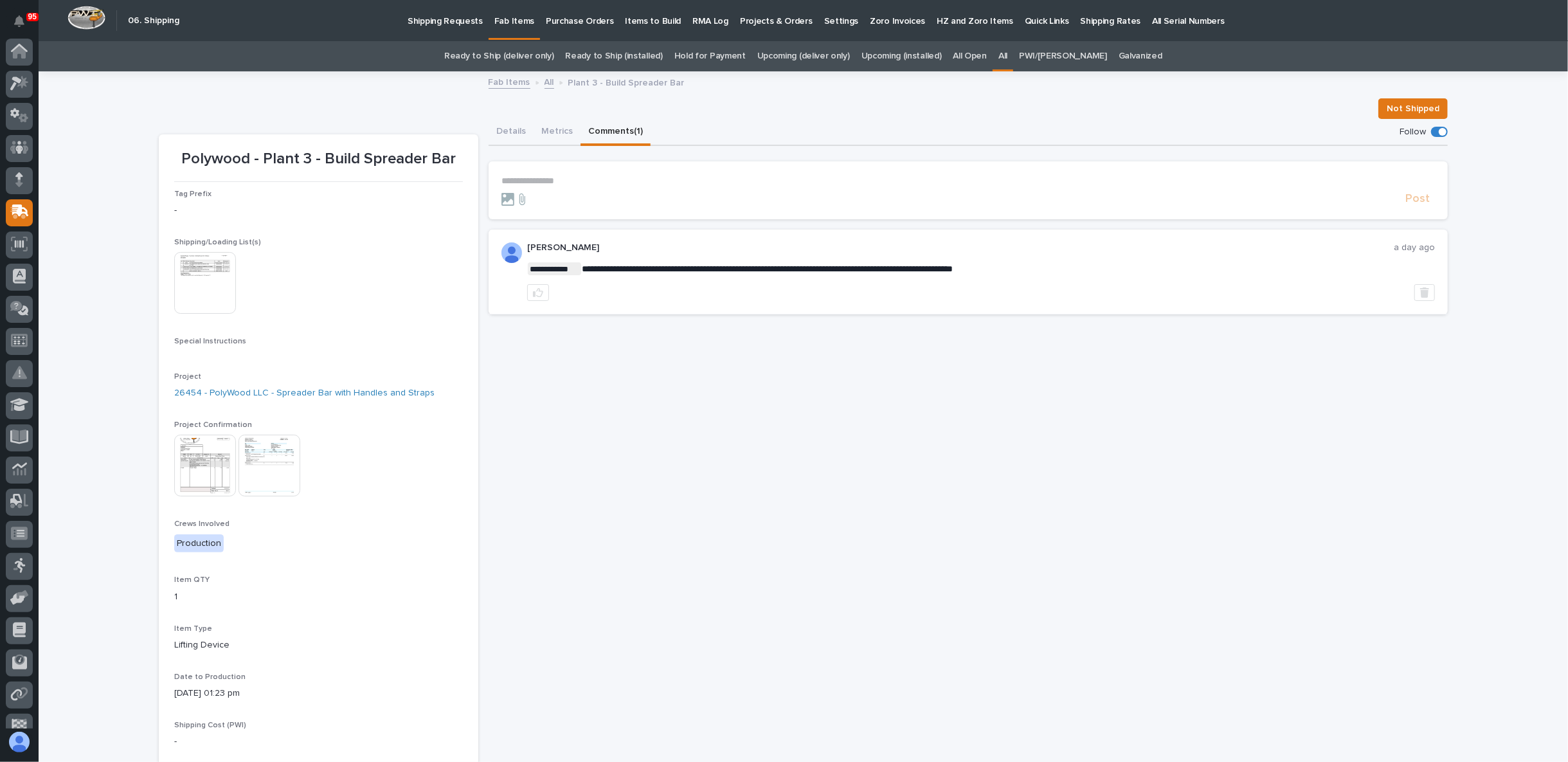
scroll to position [81, 0]
